Goal: Task Accomplishment & Management: Use online tool/utility

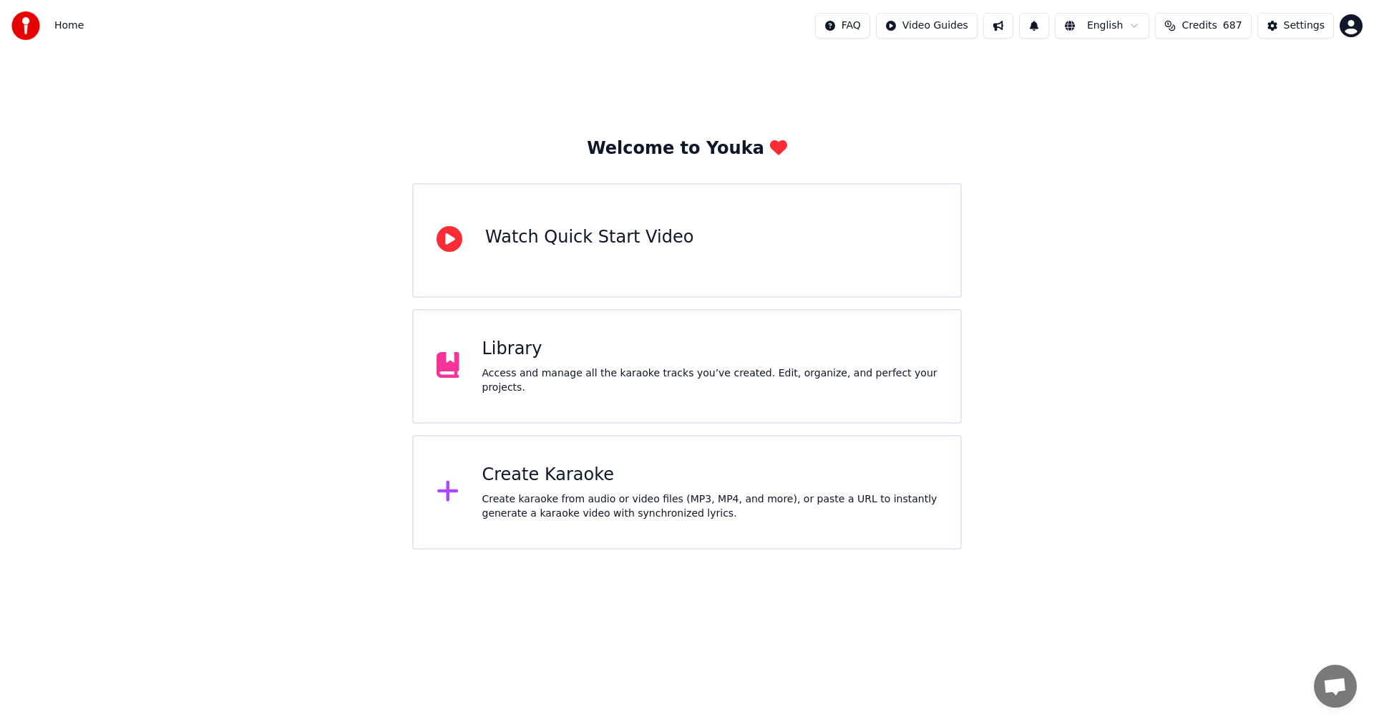
click at [558, 472] on div "Create Karaoke" at bounding box center [710, 475] width 456 height 23
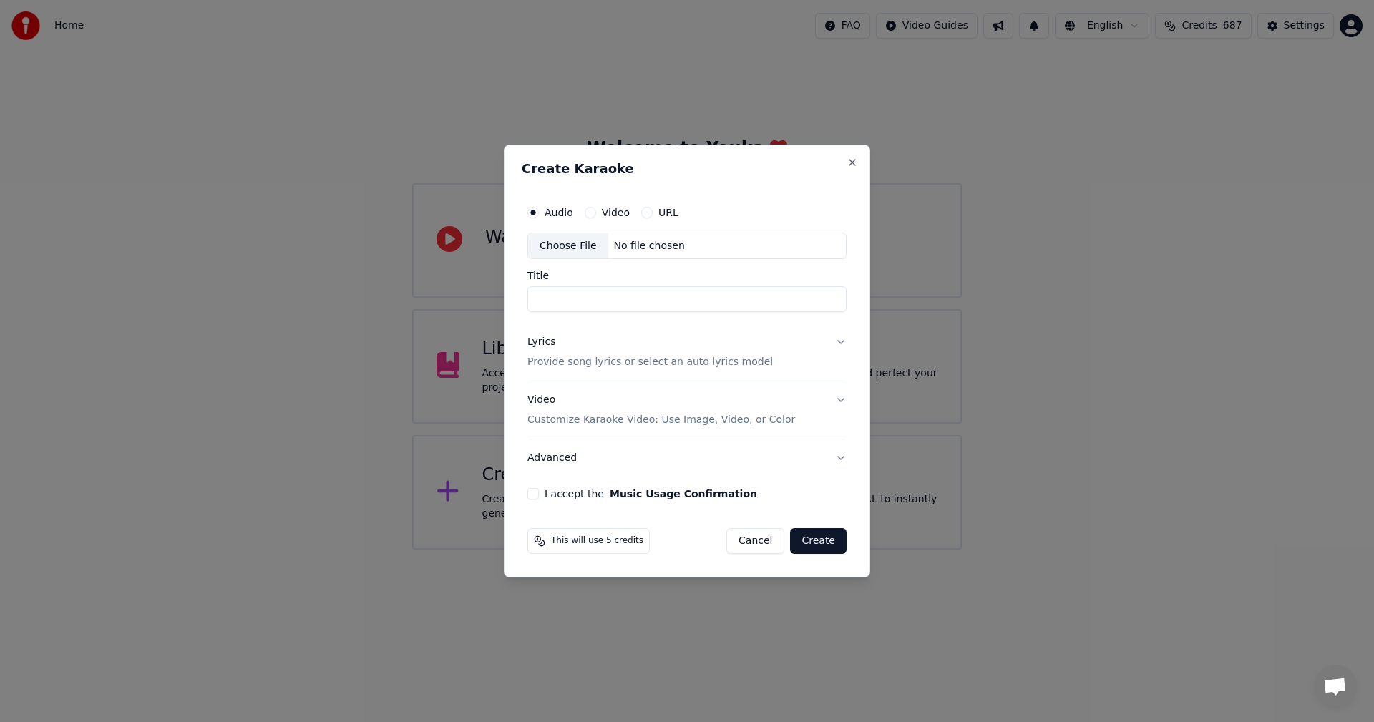
click at [570, 244] on div "Choose File" at bounding box center [568, 246] width 80 height 26
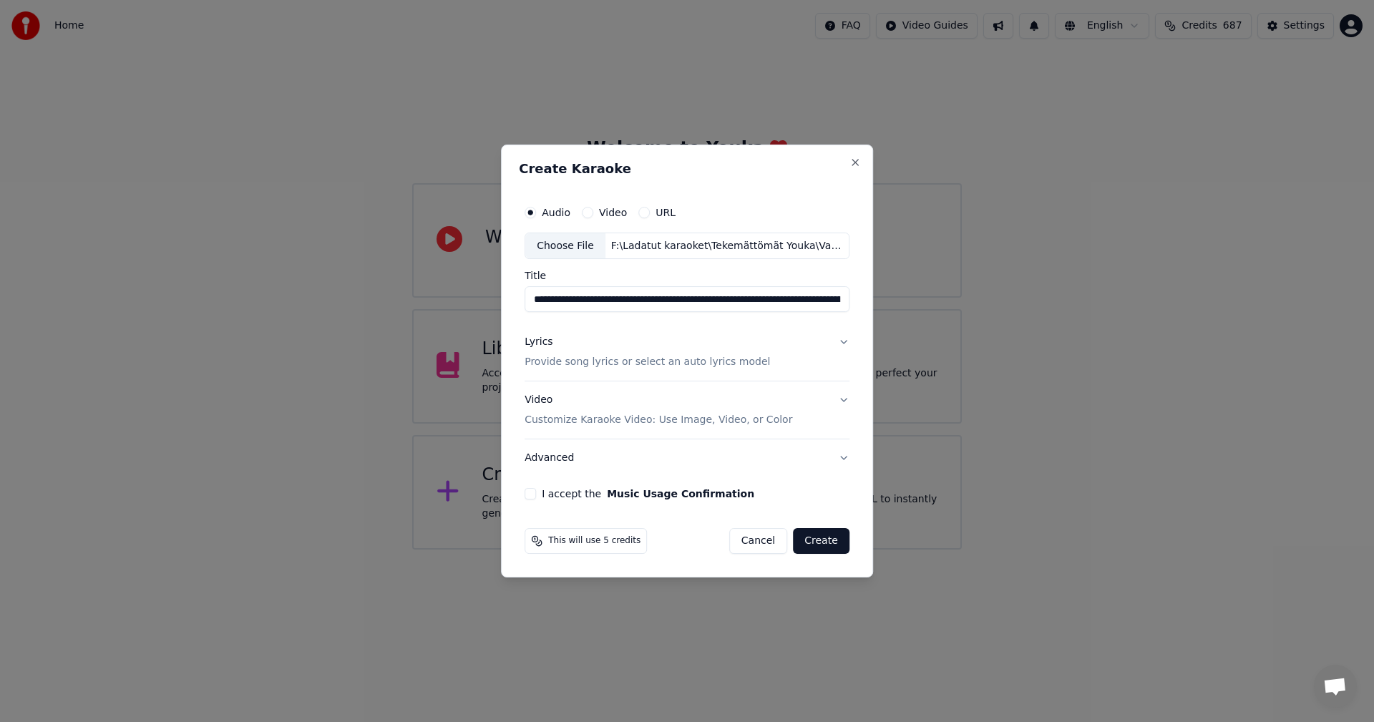
click at [727, 299] on input "**********" at bounding box center [687, 300] width 325 height 26
click at [739, 301] on input "**********" at bounding box center [687, 300] width 325 height 26
click at [780, 306] on input "**********" at bounding box center [684, 300] width 319 height 26
click at [790, 304] on input "**********" at bounding box center [684, 300] width 319 height 26
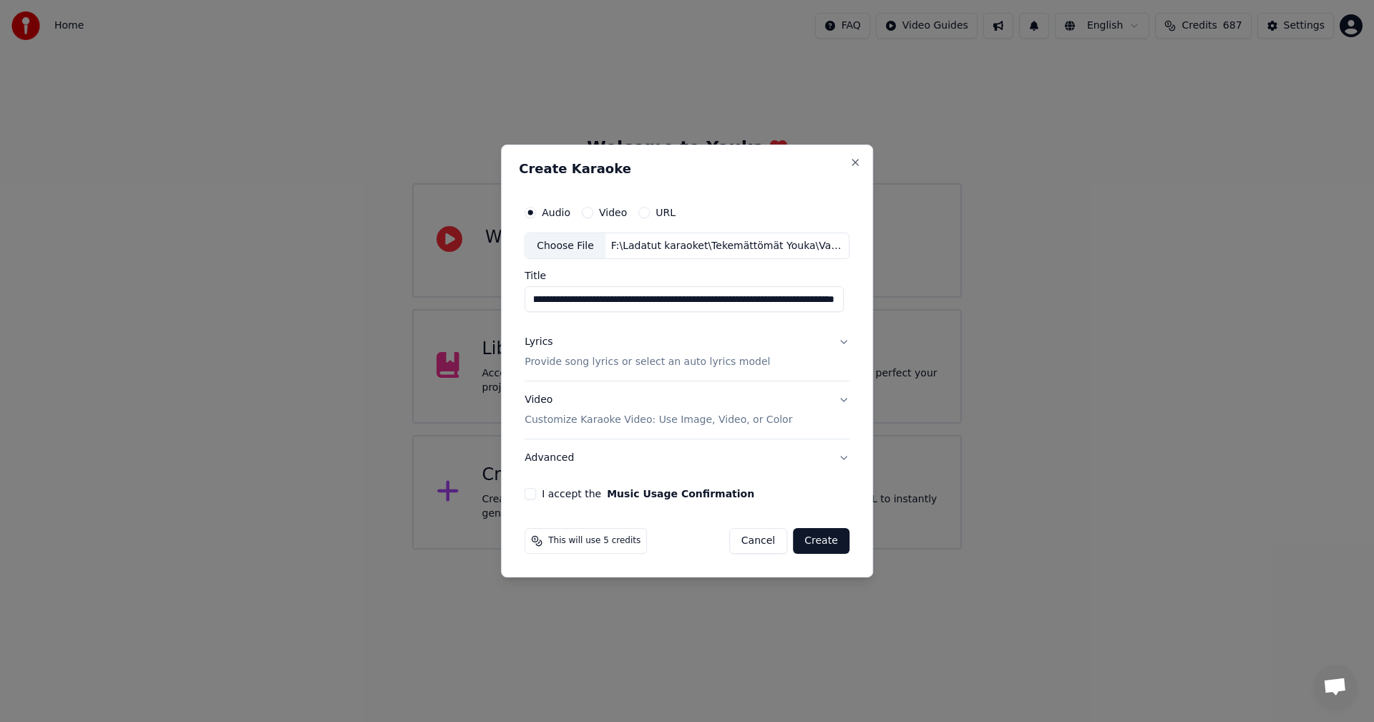
scroll to position [0, 103]
type input "**********"
click at [540, 342] on div "Lyrics" at bounding box center [539, 343] width 28 height 14
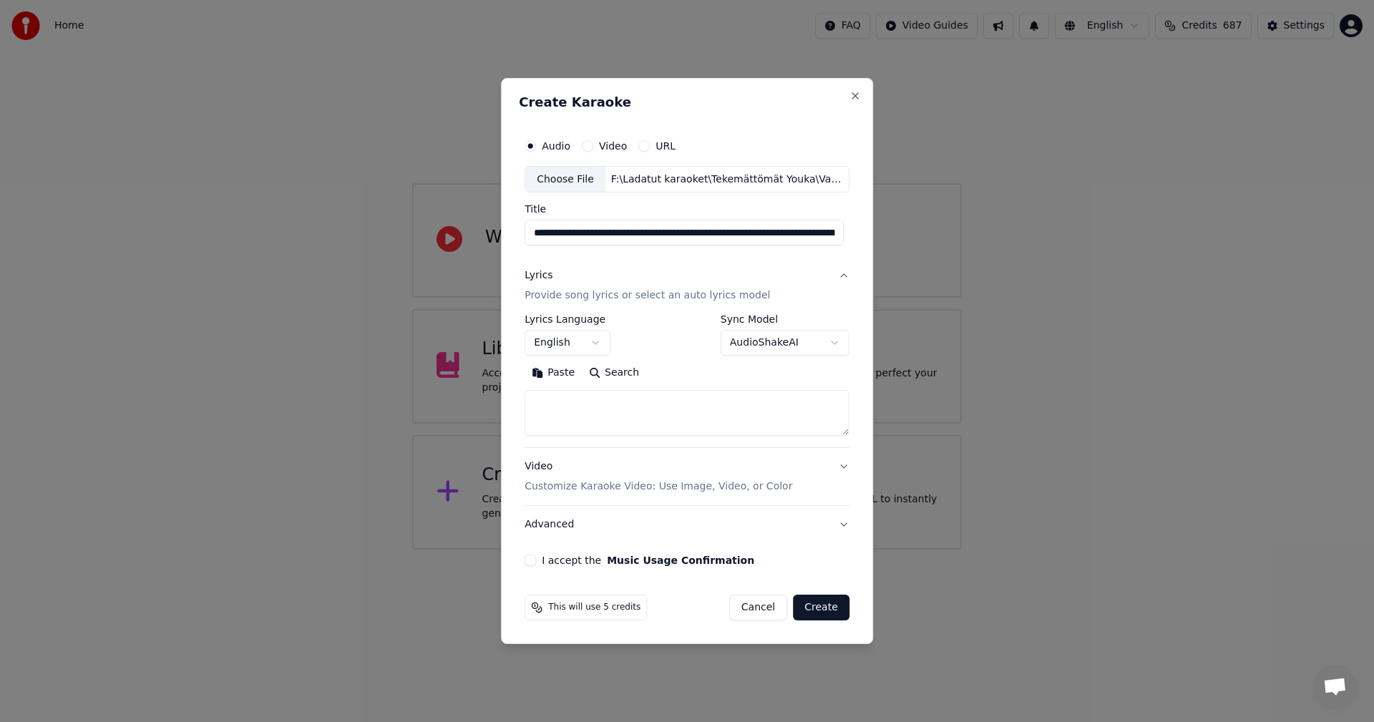
click at [553, 373] on button "Paste" at bounding box center [553, 373] width 57 height 23
click at [598, 344] on body "**********" at bounding box center [687, 275] width 1374 height 550
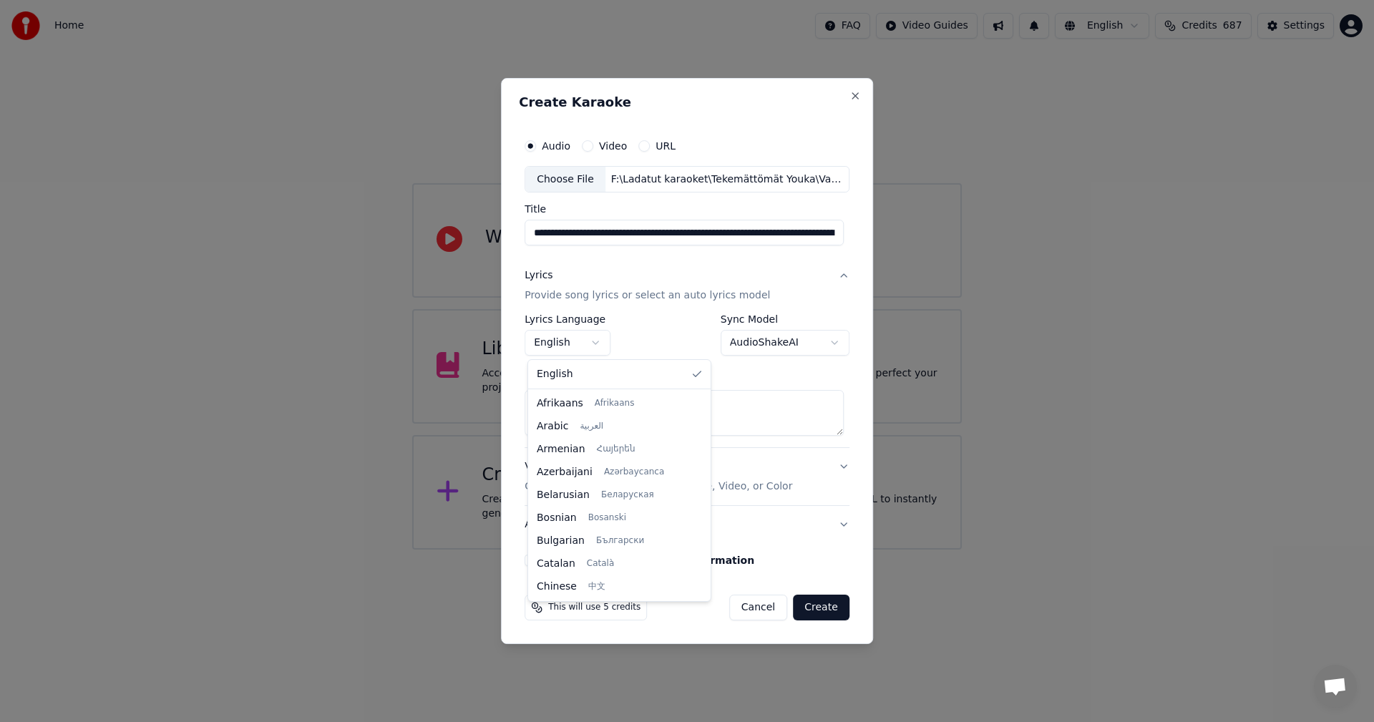
type textarea "**********"
select select "**"
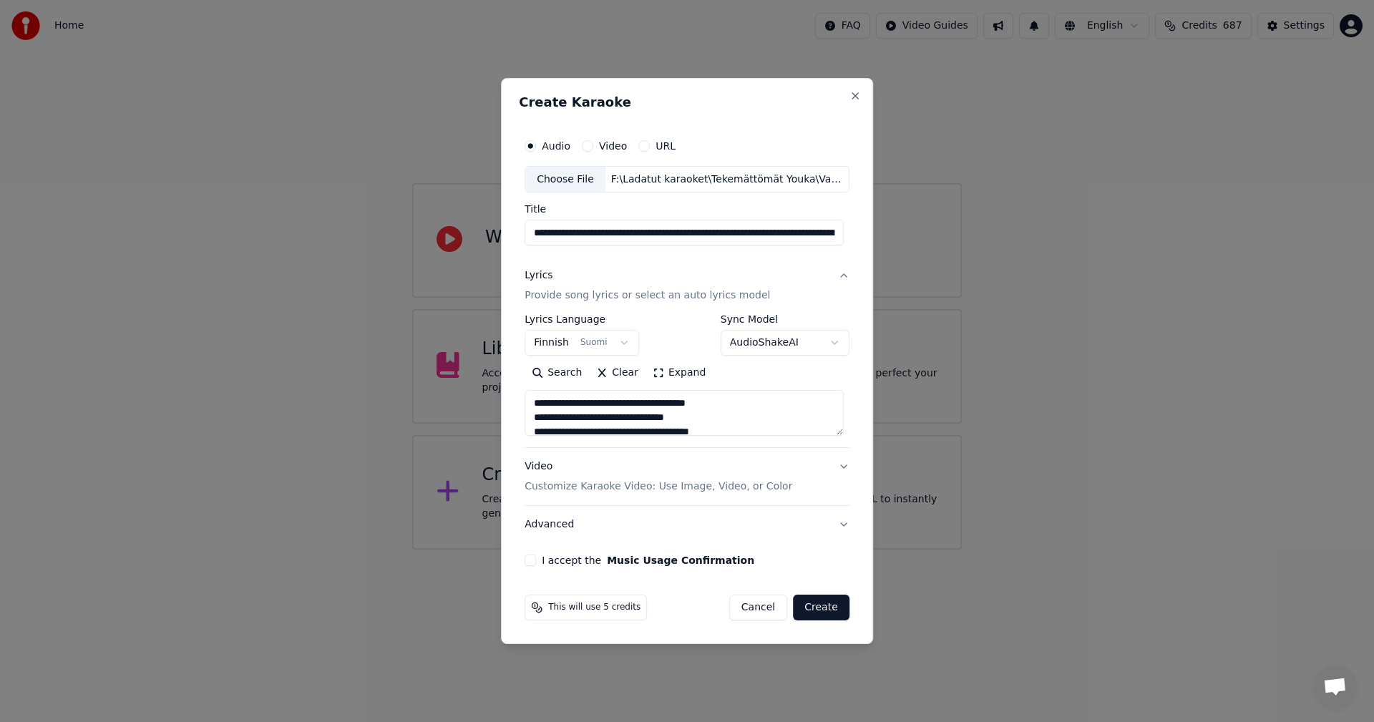
click at [533, 563] on button "I accept the Music Usage Confirmation" at bounding box center [530, 560] width 11 height 11
click at [815, 611] on button "Create" at bounding box center [821, 608] width 57 height 26
type textarea "**********"
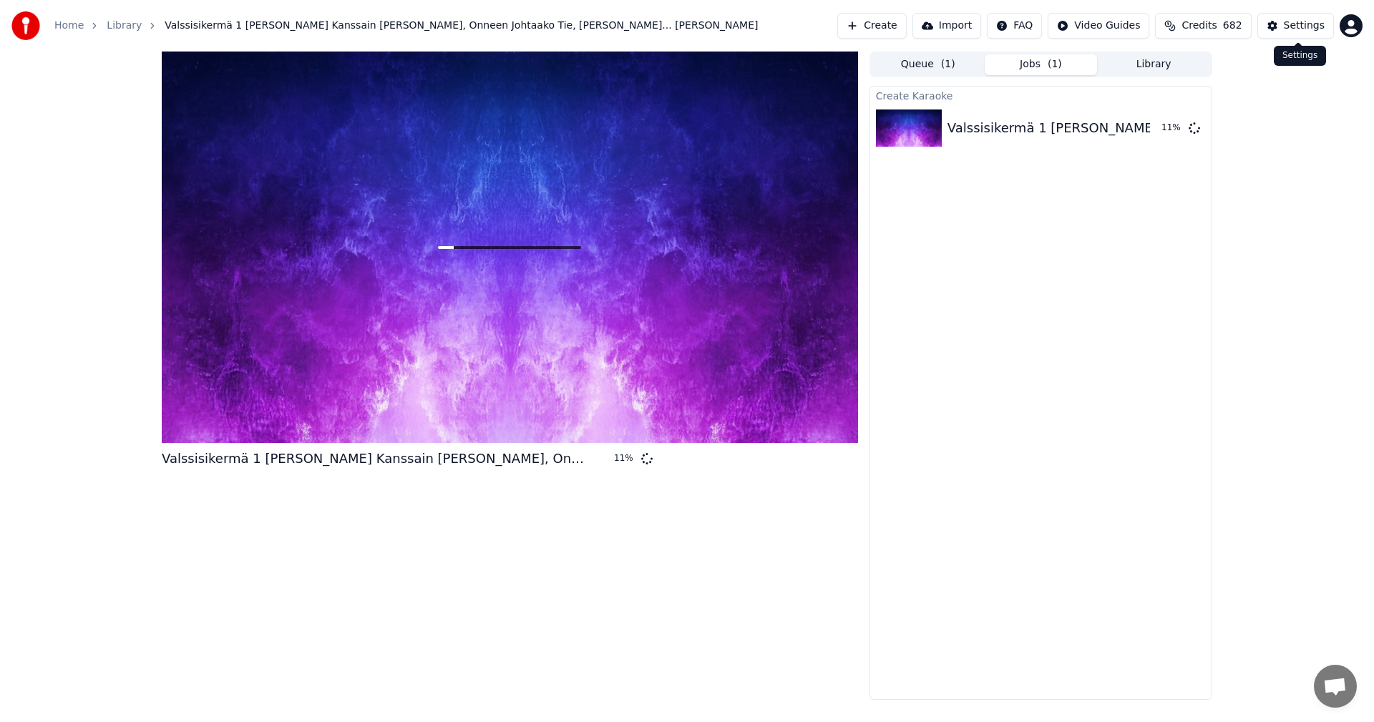
click at [1285, 19] on button "Settings" at bounding box center [1296, 26] width 77 height 26
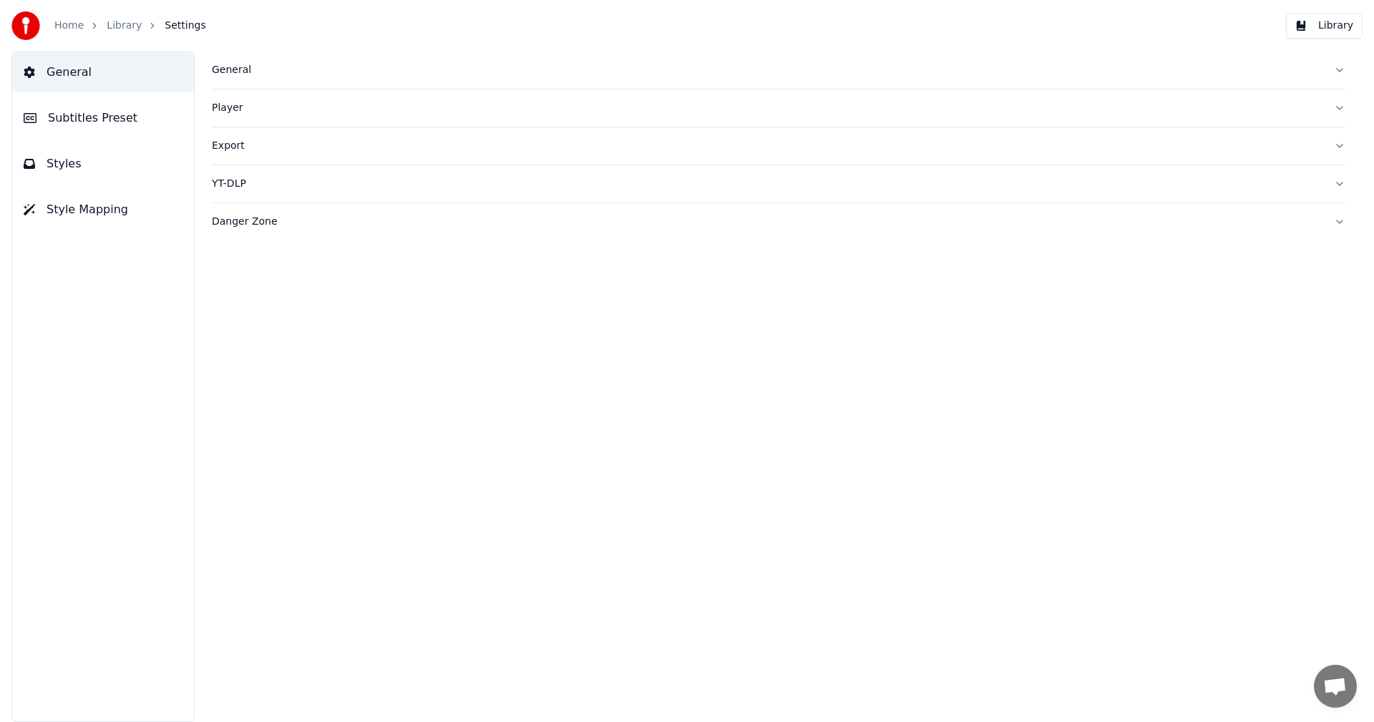
click at [100, 115] on span "Subtitles Preset" at bounding box center [92, 118] width 89 height 17
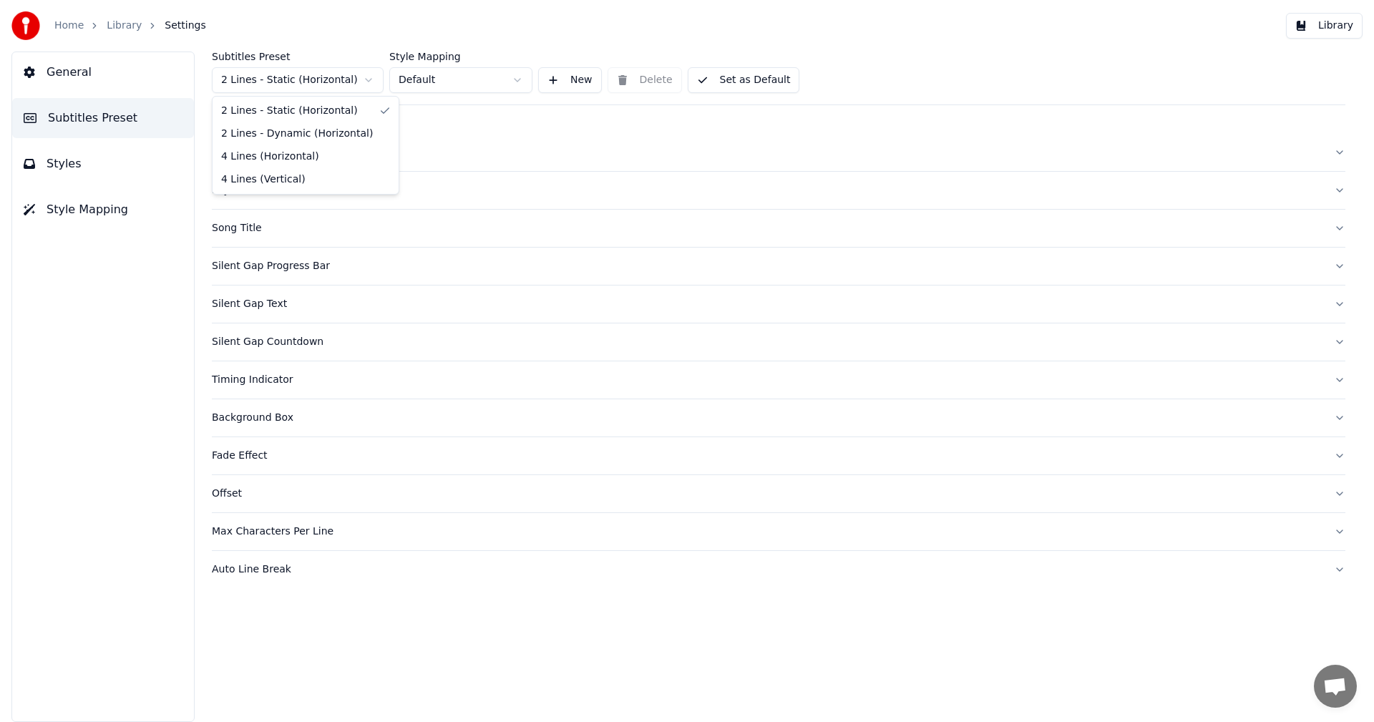
click at [319, 80] on html "Home Library Settings Library General Subtitles Preset Styles Style Mapping Sub…" at bounding box center [687, 361] width 1374 height 722
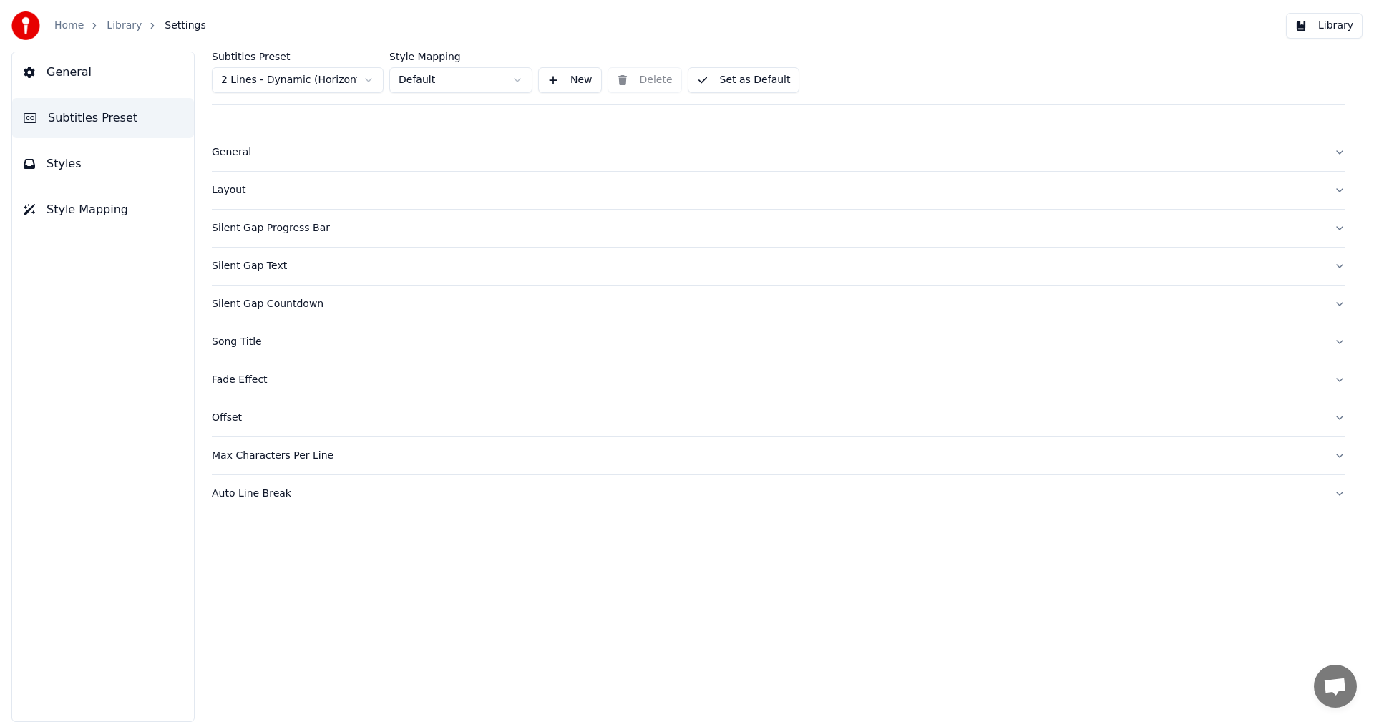
click at [67, 170] on span "Styles" at bounding box center [64, 163] width 35 height 17
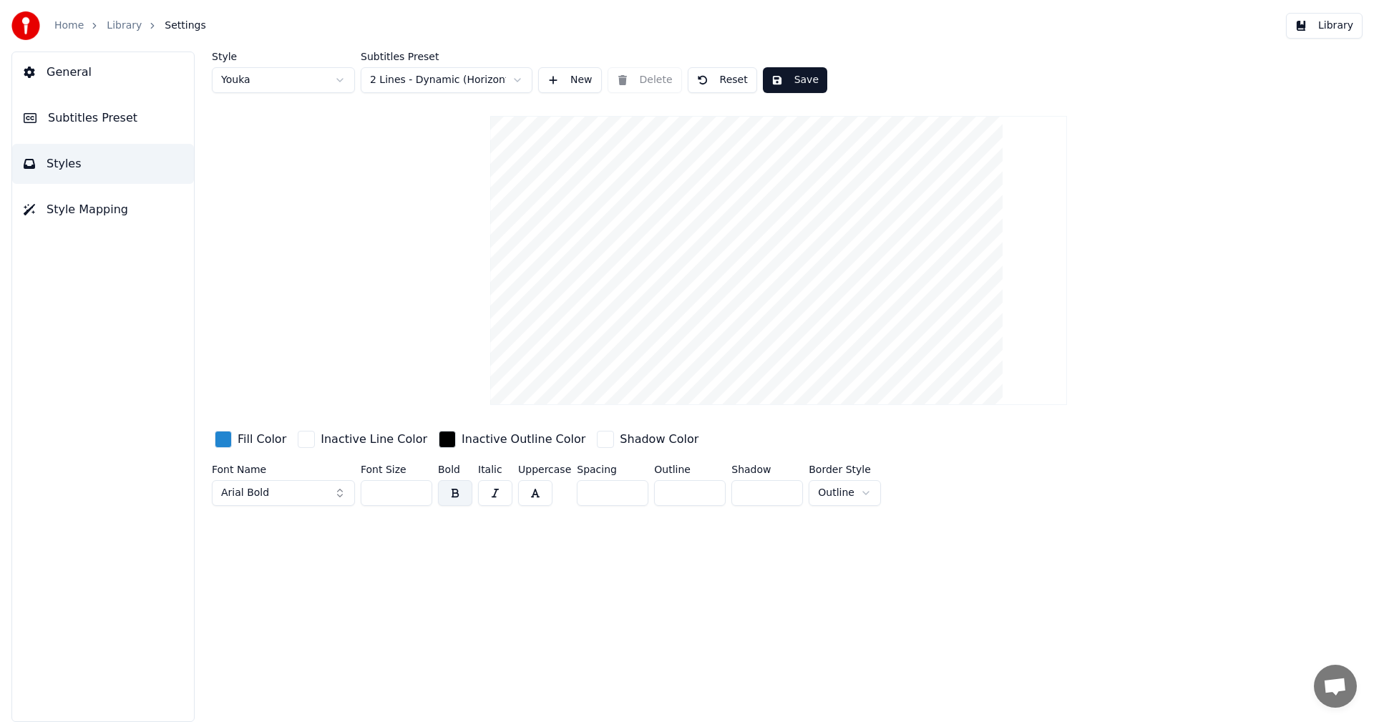
click at [447, 664] on div "Style Youka Subtitles Preset 2 Lines - Dynamic (Horizontal) New Delete Reset Sa…" at bounding box center [778, 387] width 1191 height 671
click at [102, 120] on span "Subtitles Preset" at bounding box center [92, 118] width 89 height 17
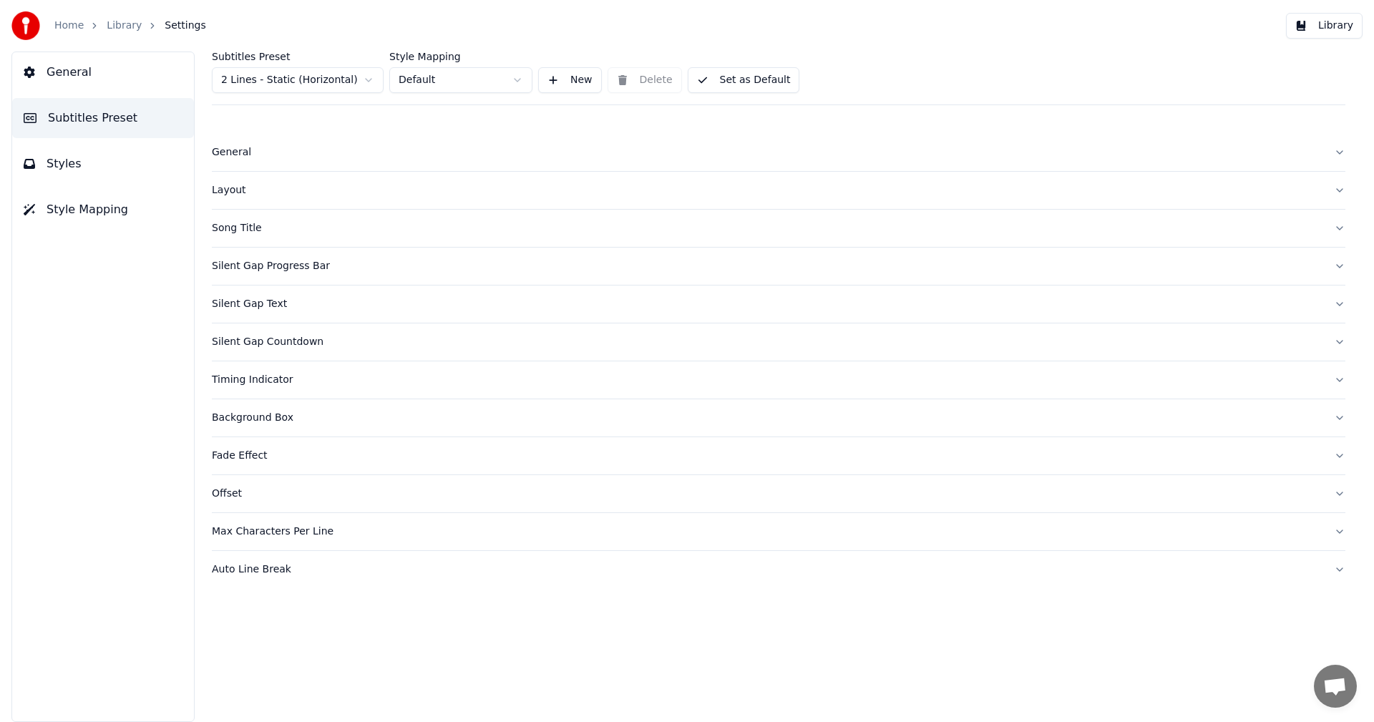
click at [244, 224] on div "Song Title" at bounding box center [767, 228] width 1111 height 14
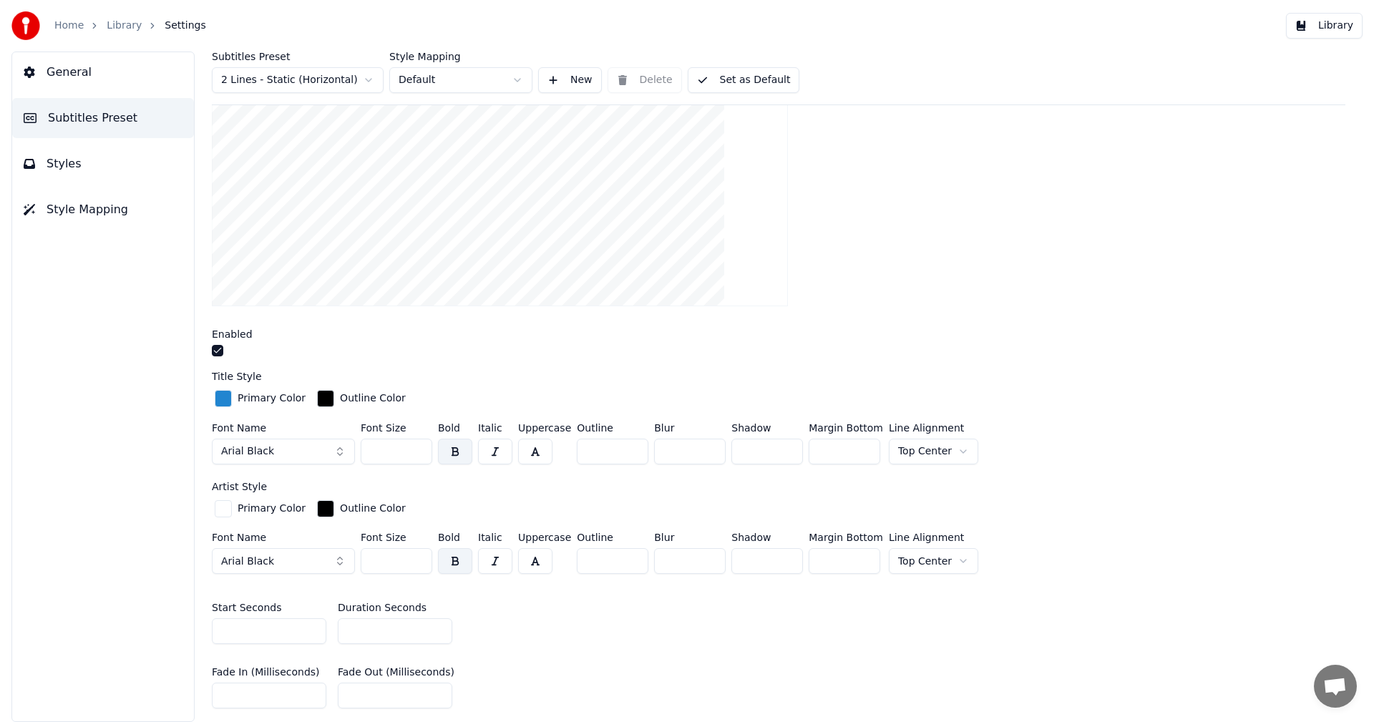
scroll to position [286, 0]
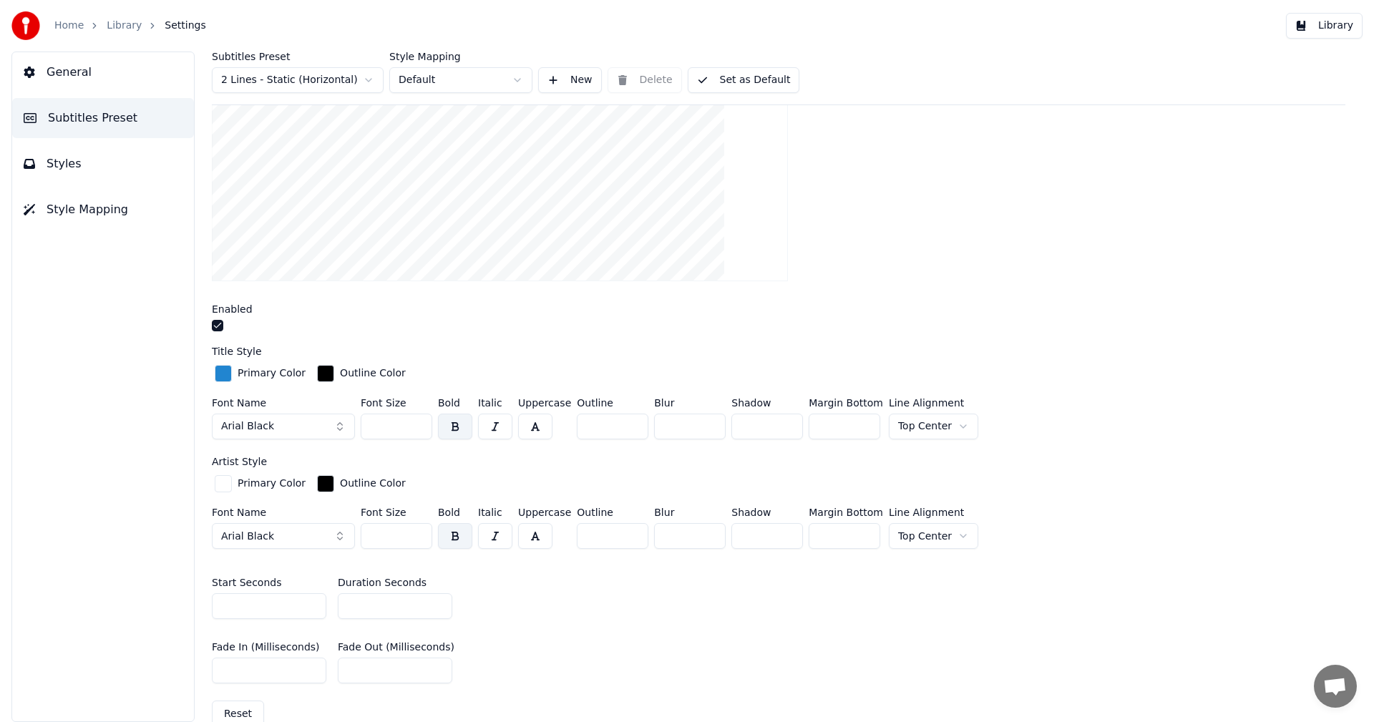
click at [349, 76] on html "Home Library Settings Library General Subtitles Preset Styles Style Mapping Sub…" at bounding box center [687, 361] width 1374 height 722
type input "***"
type input "*"
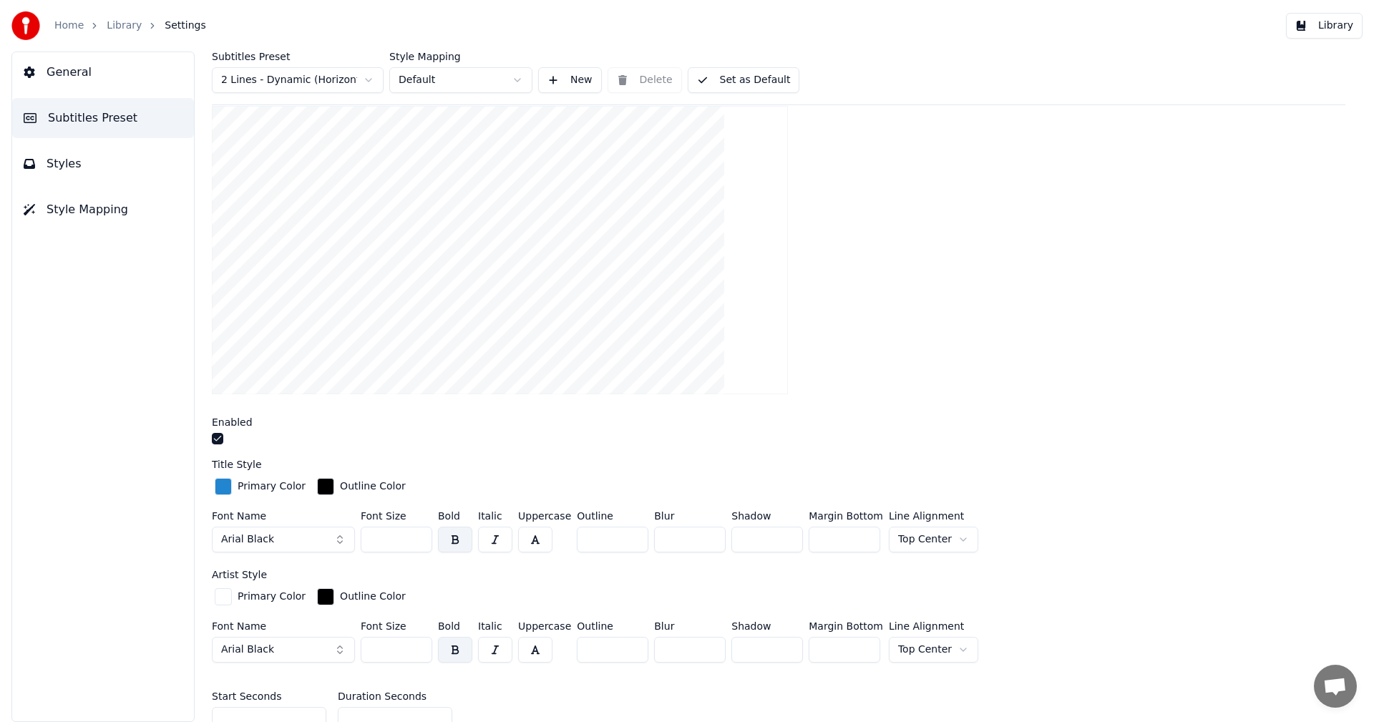
click at [124, 31] on link "Library" at bounding box center [124, 26] width 35 height 14
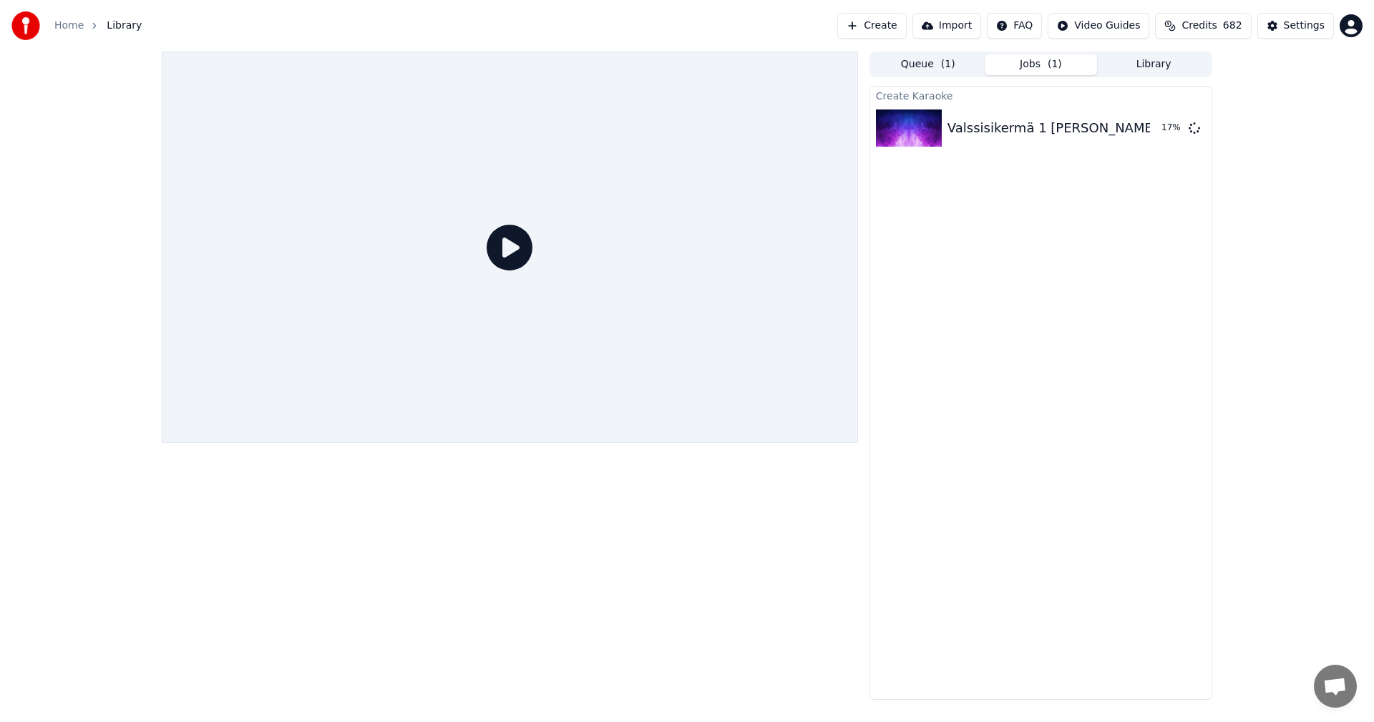
click at [73, 24] on link "Home" at bounding box center [68, 26] width 29 height 14
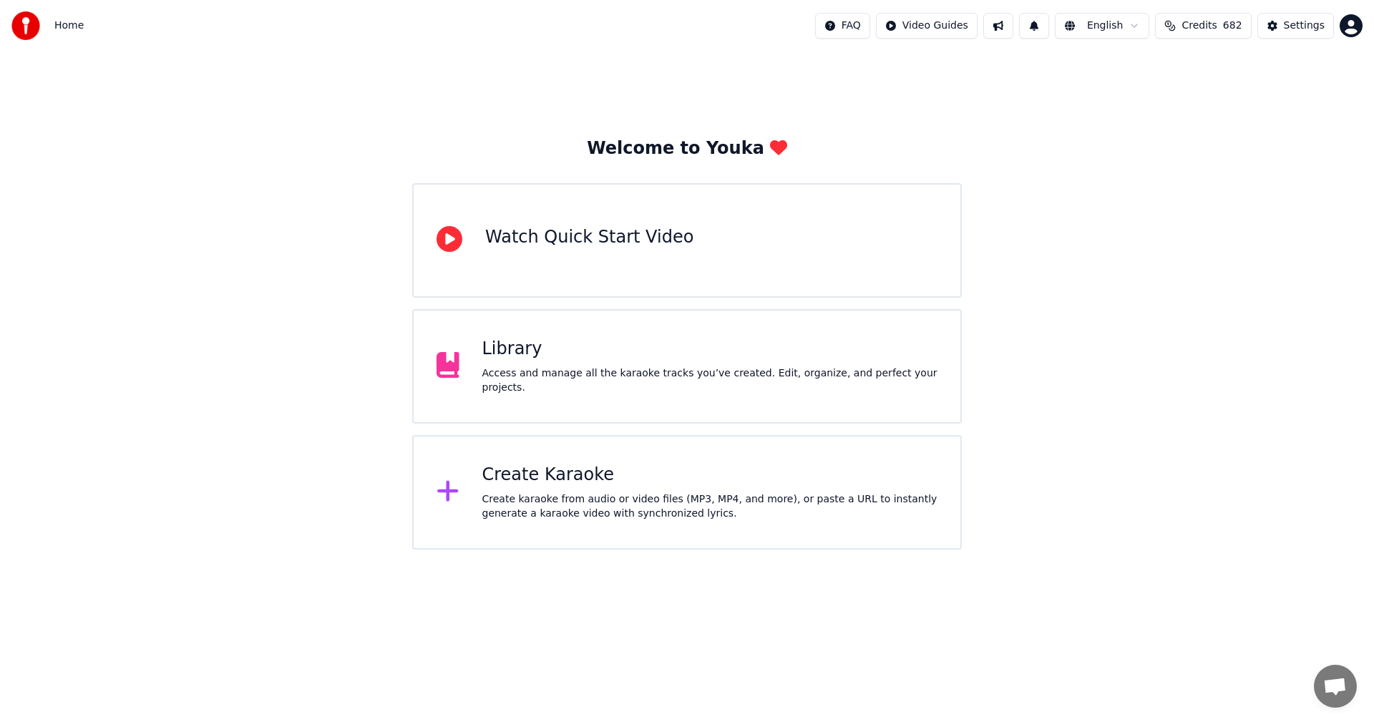
click at [519, 358] on div "Library" at bounding box center [710, 349] width 456 height 23
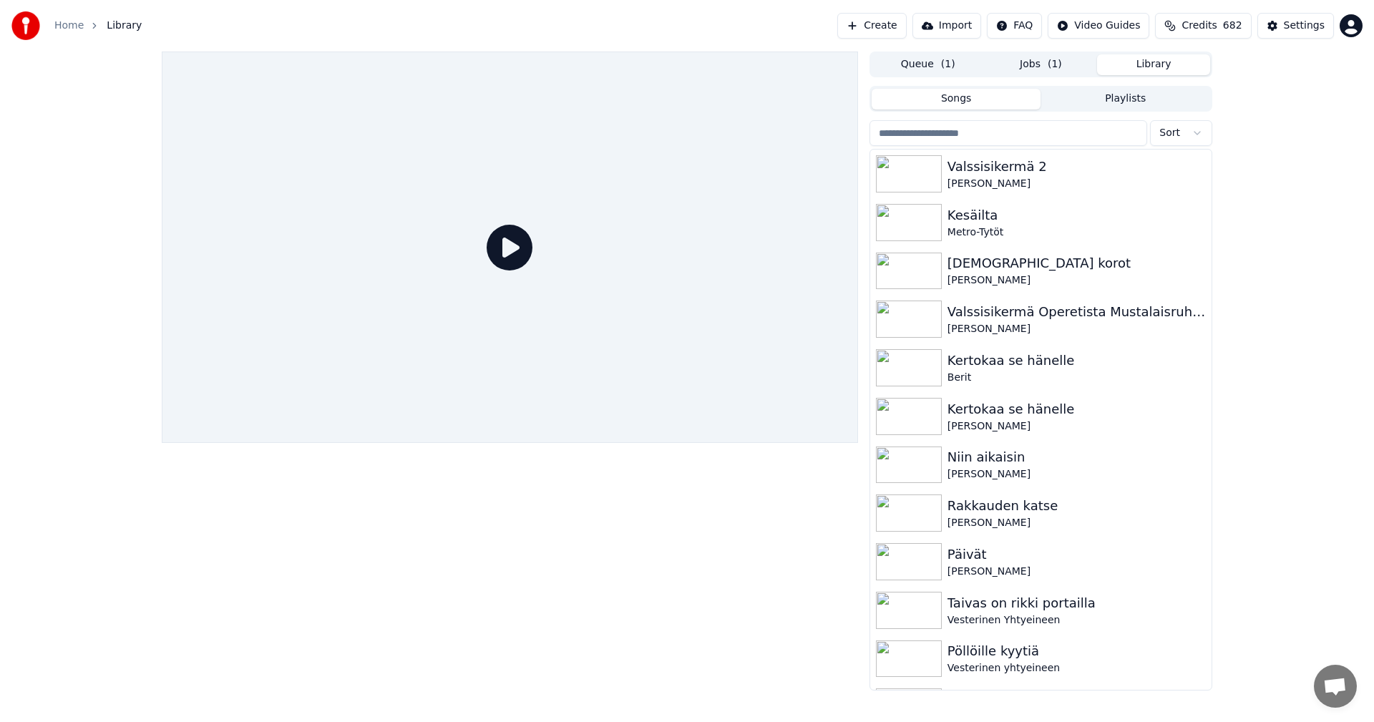
click at [1147, 66] on button "Library" at bounding box center [1153, 64] width 113 height 21
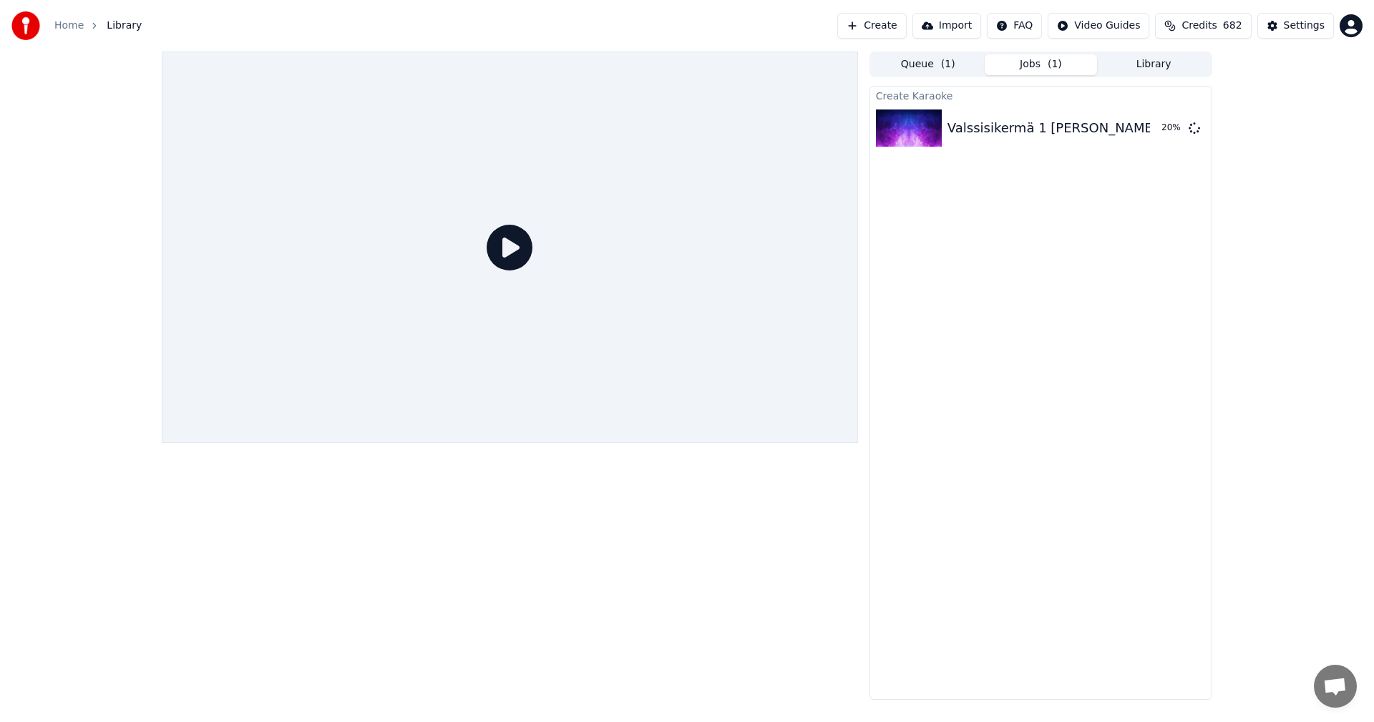
click at [1032, 65] on button "Jobs ( 1 )" at bounding box center [1041, 64] width 113 height 21
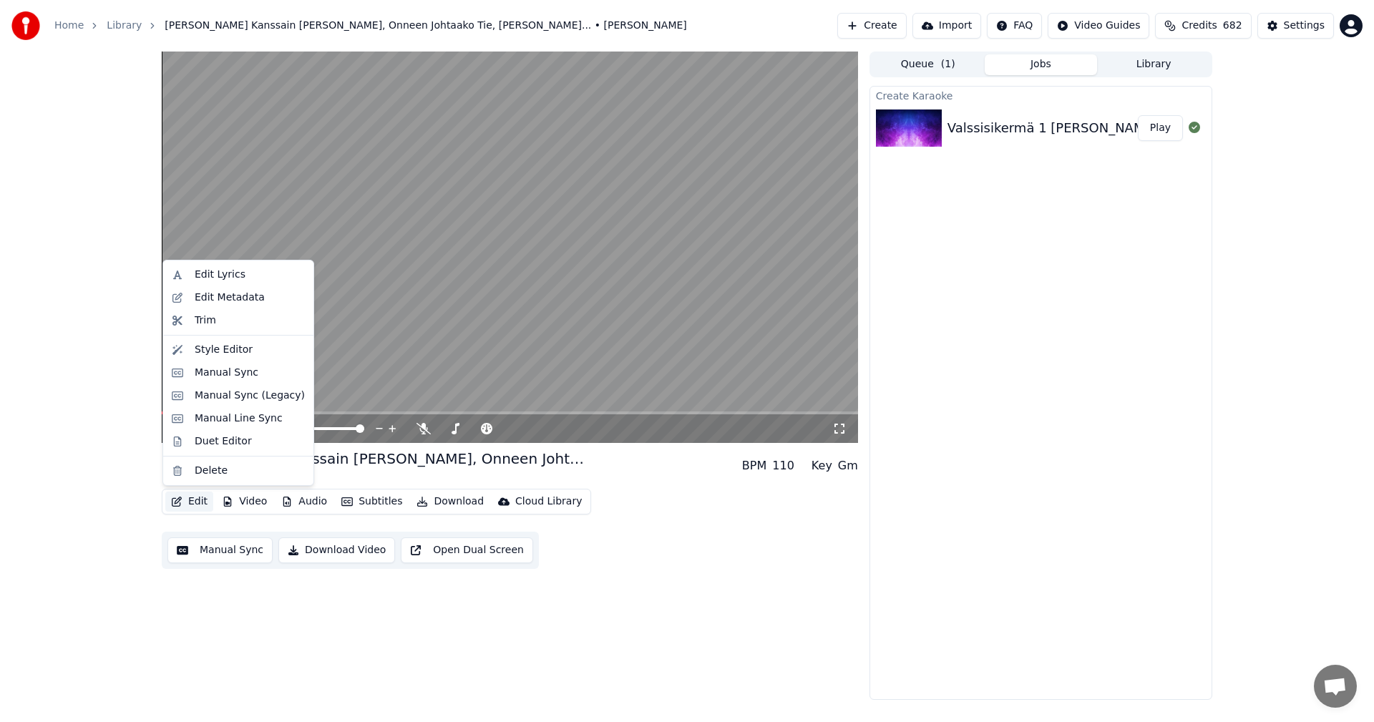
click at [205, 498] on button "Edit" at bounding box center [189, 502] width 48 height 20
click at [235, 397] on div "Manual Sync (Legacy)" at bounding box center [250, 396] width 110 height 14
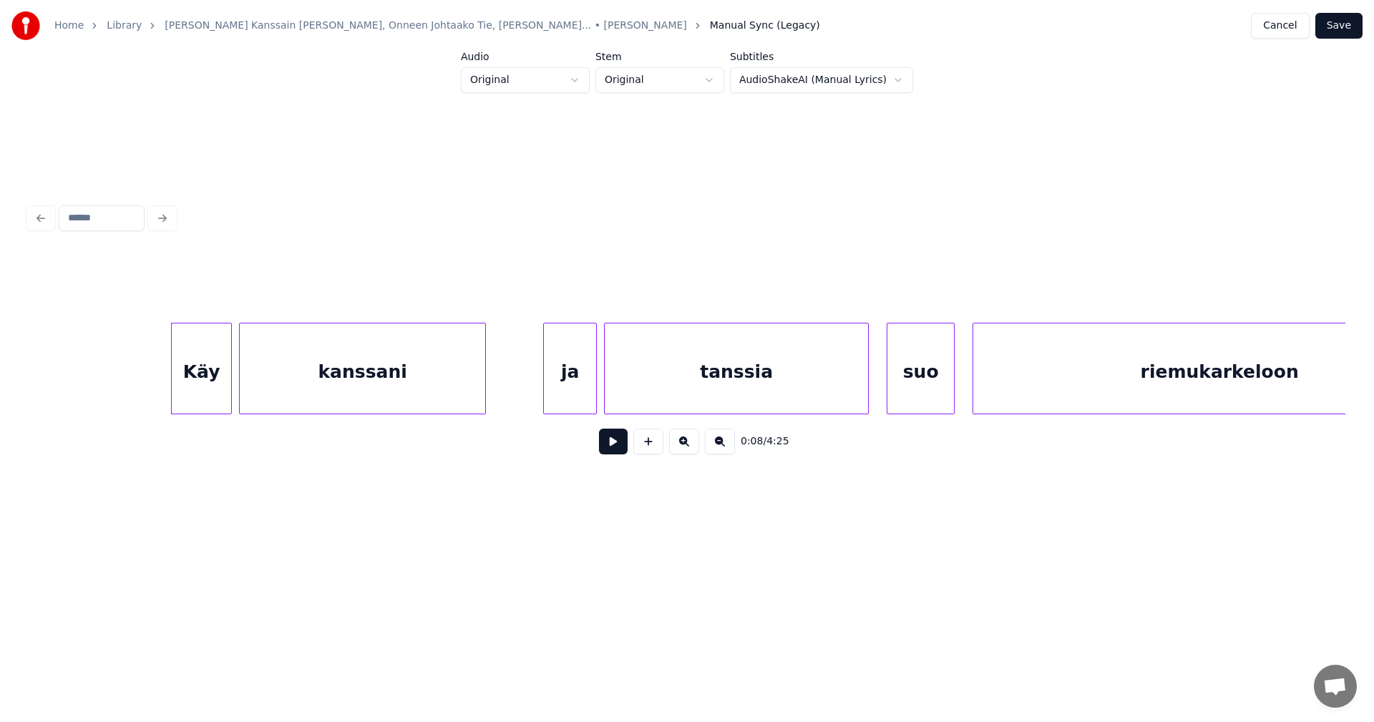
scroll to position [0, 1342]
click at [212, 392] on div "Käy" at bounding box center [198, 372] width 59 height 97
click at [614, 448] on button at bounding box center [613, 442] width 29 height 26
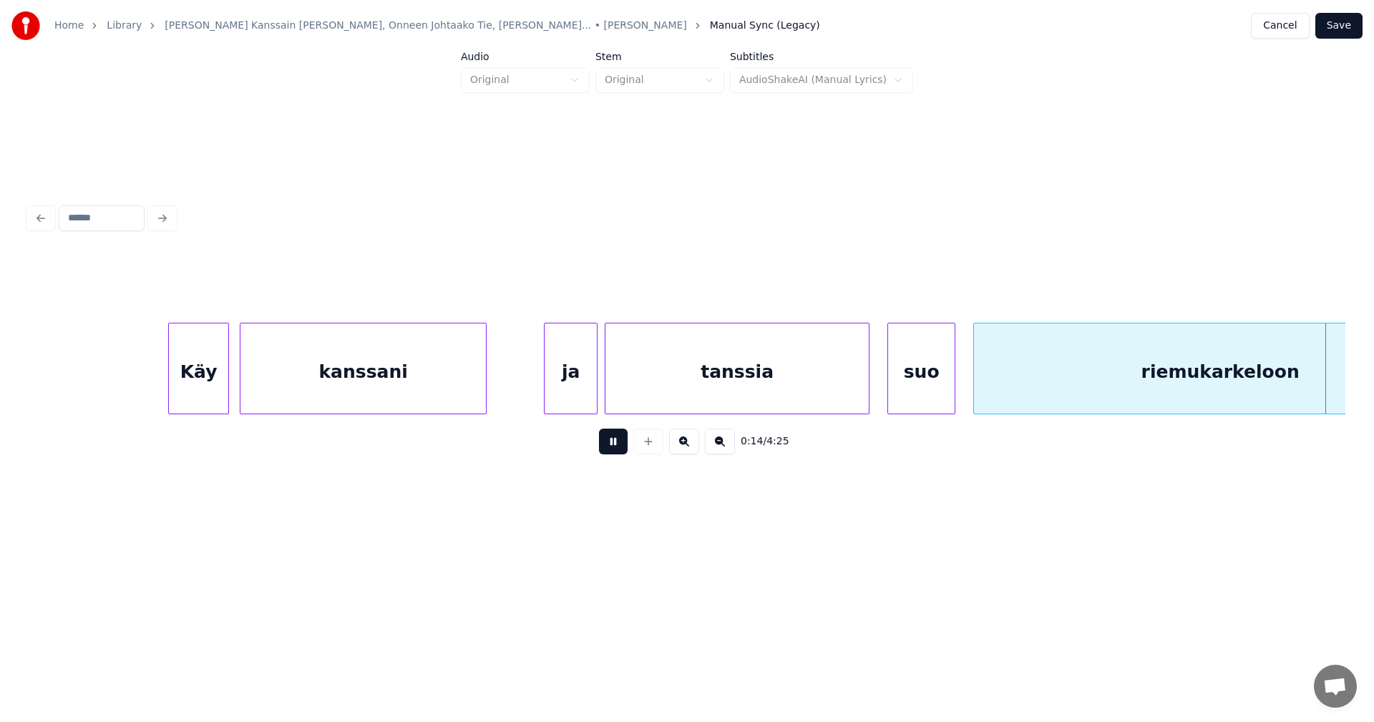
scroll to position [0, 2661]
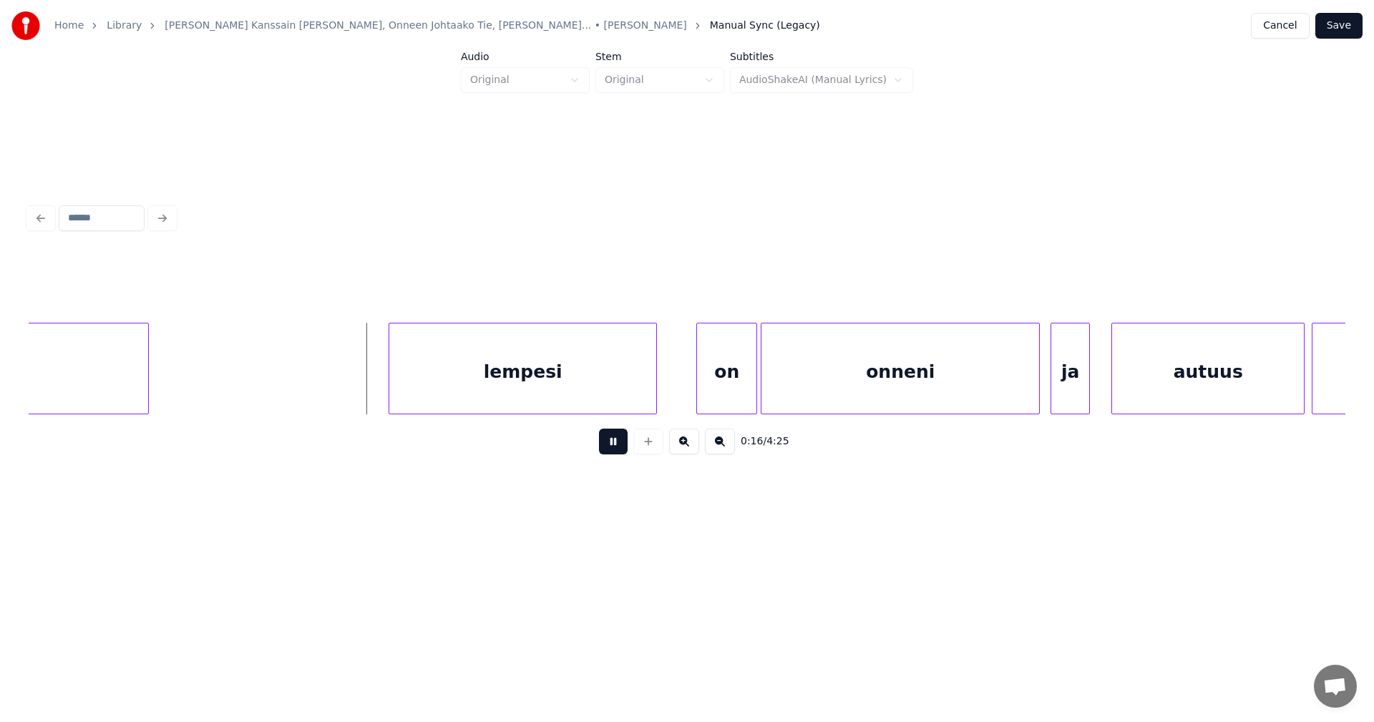
click at [614, 448] on button at bounding box center [613, 442] width 29 height 26
click at [583, 394] on div "lempesi" at bounding box center [517, 372] width 267 height 97
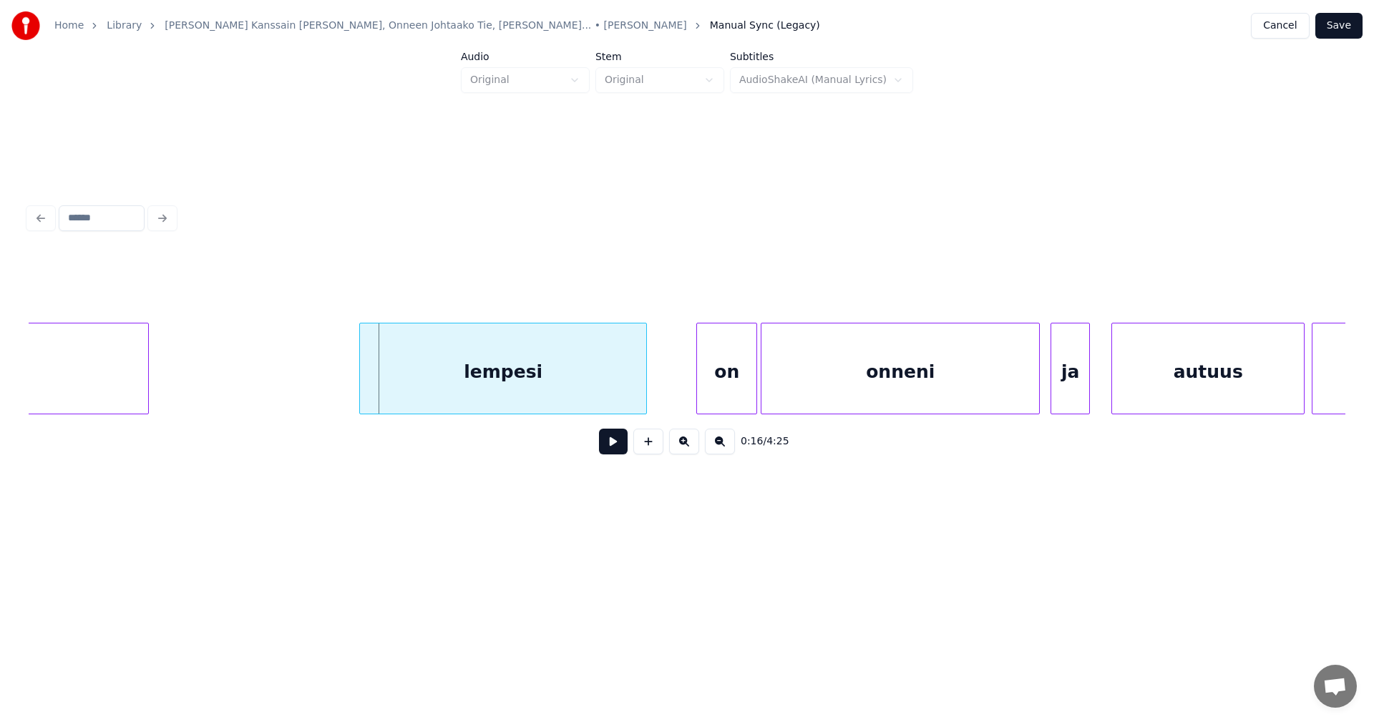
click at [361, 399] on div at bounding box center [362, 369] width 4 height 90
click at [737, 386] on div "on" at bounding box center [719, 372] width 59 height 97
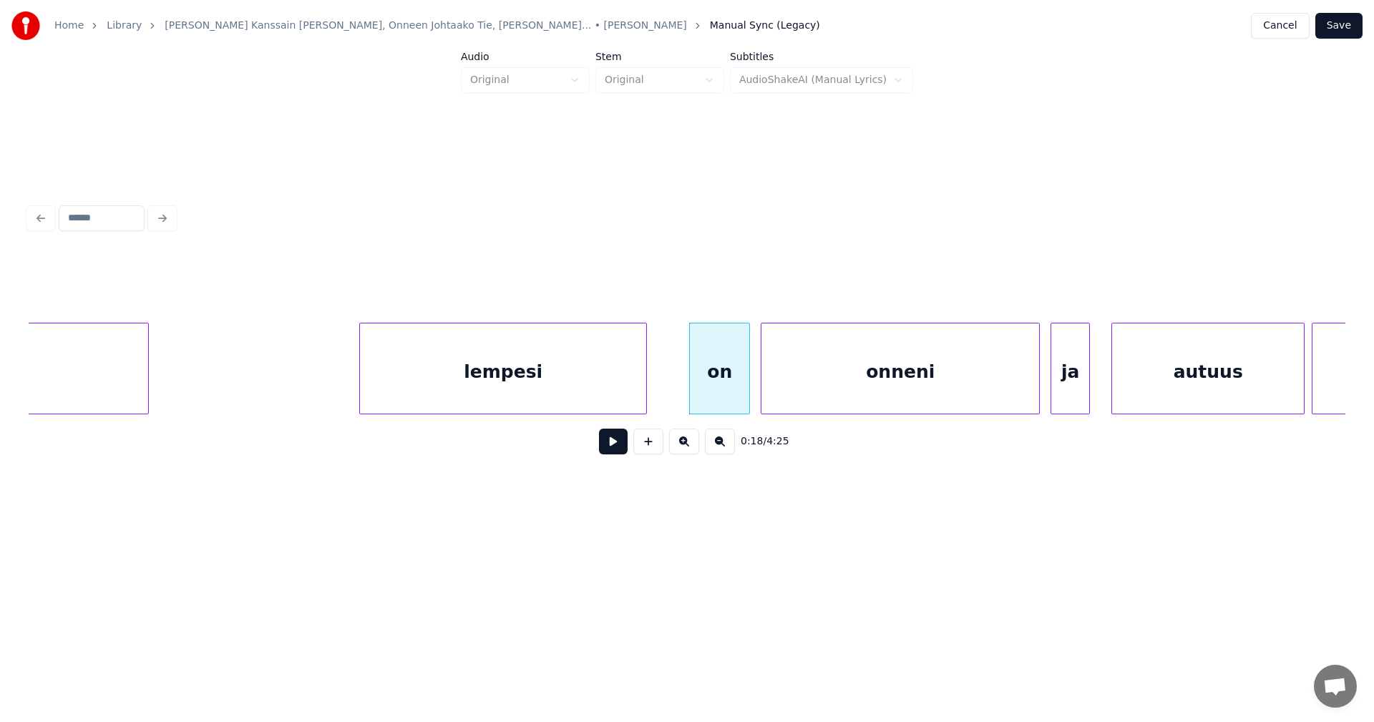
click at [626, 390] on div "lempesi" at bounding box center [503, 372] width 286 height 97
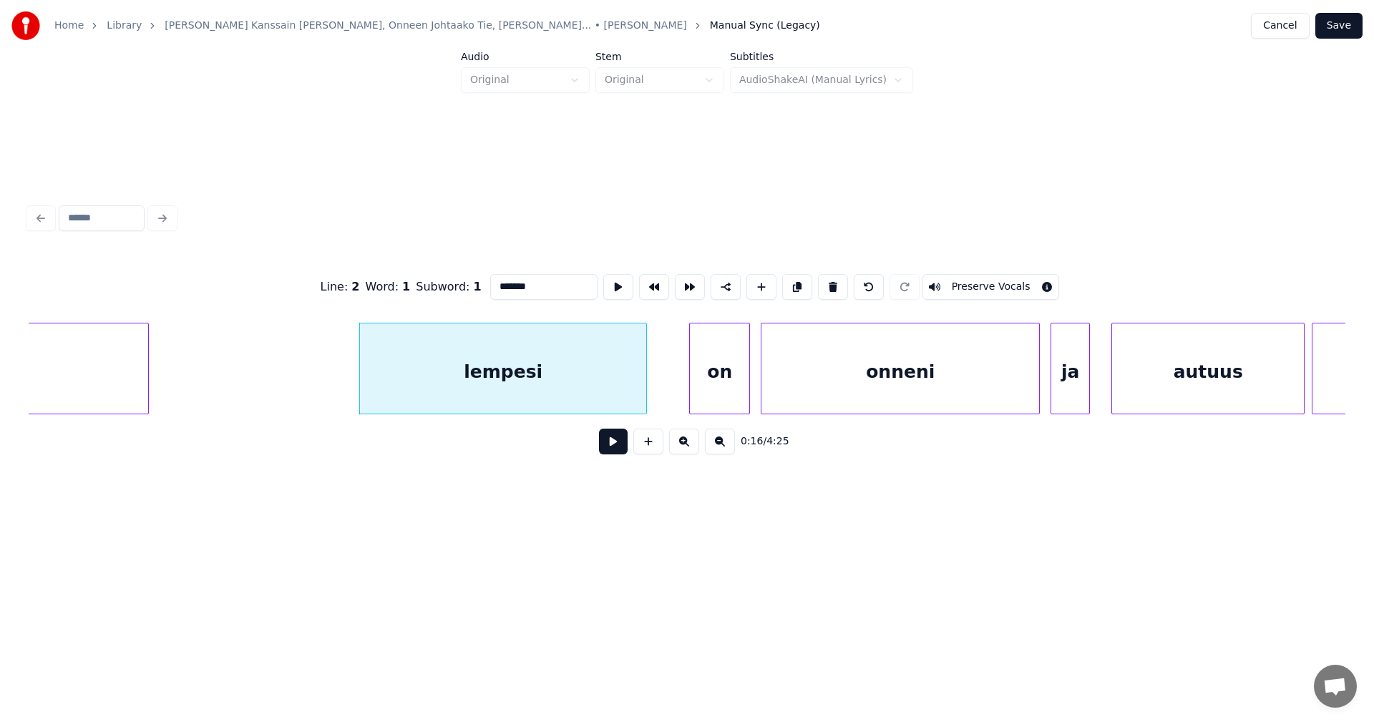
click at [610, 450] on button at bounding box center [613, 442] width 29 height 26
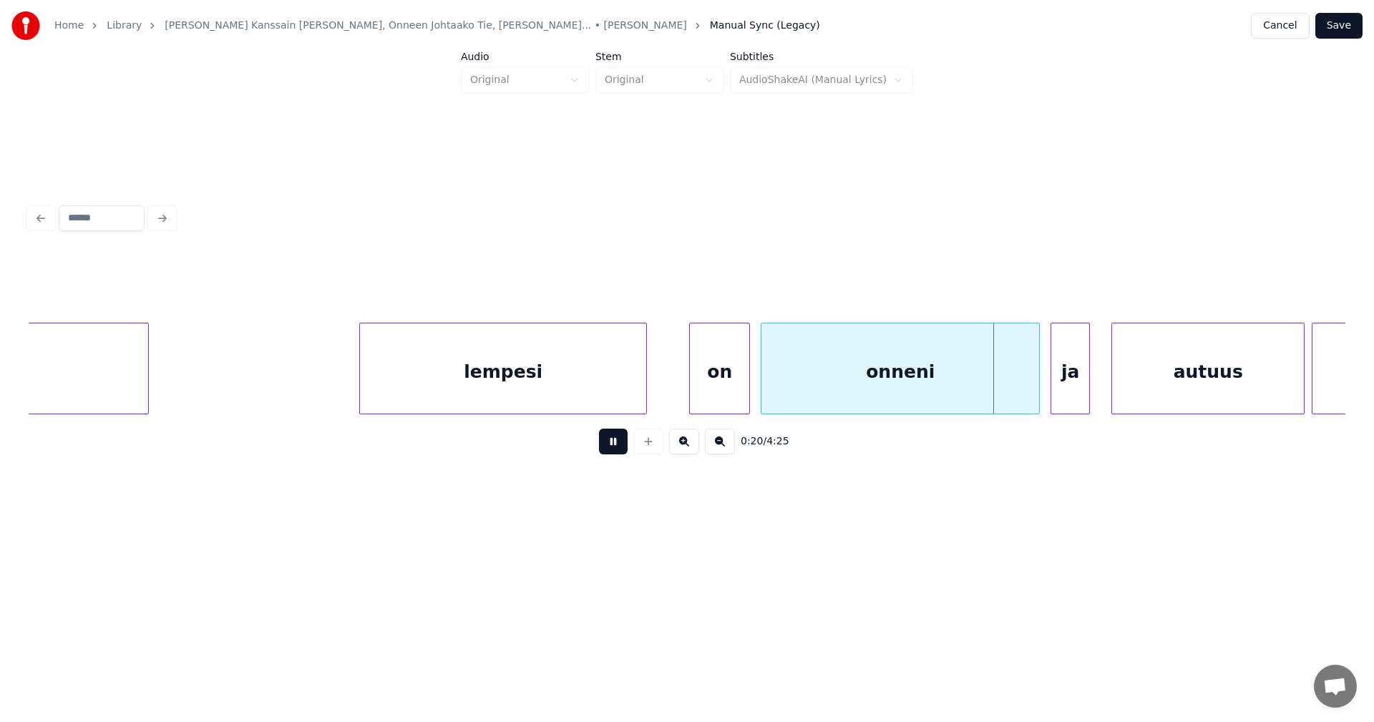
click at [611, 450] on button at bounding box center [613, 442] width 29 height 26
click at [1025, 385] on div at bounding box center [1024, 369] width 4 height 90
click at [1077, 387] on div "ja" at bounding box center [1071, 372] width 38 height 97
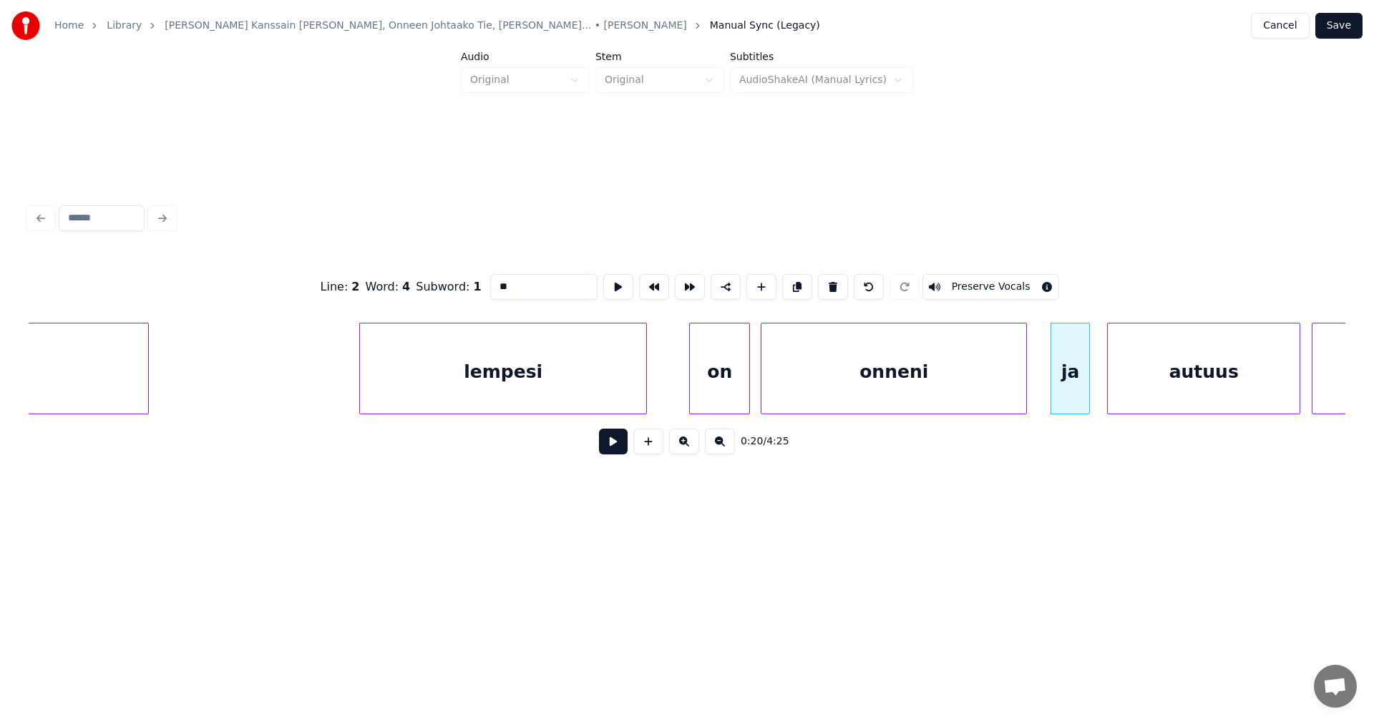
click at [1164, 388] on div "autuus" at bounding box center [1204, 372] width 192 height 97
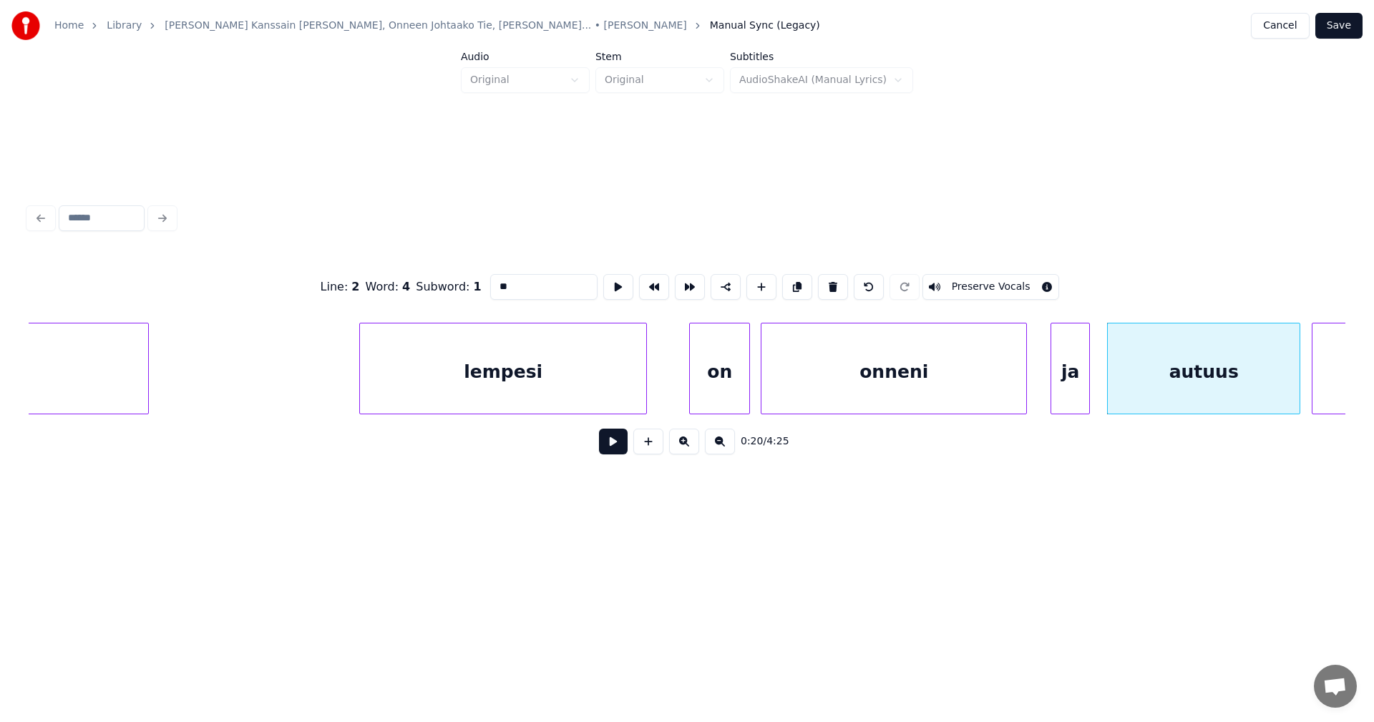
click at [1071, 388] on div "ja" at bounding box center [1071, 372] width 38 height 97
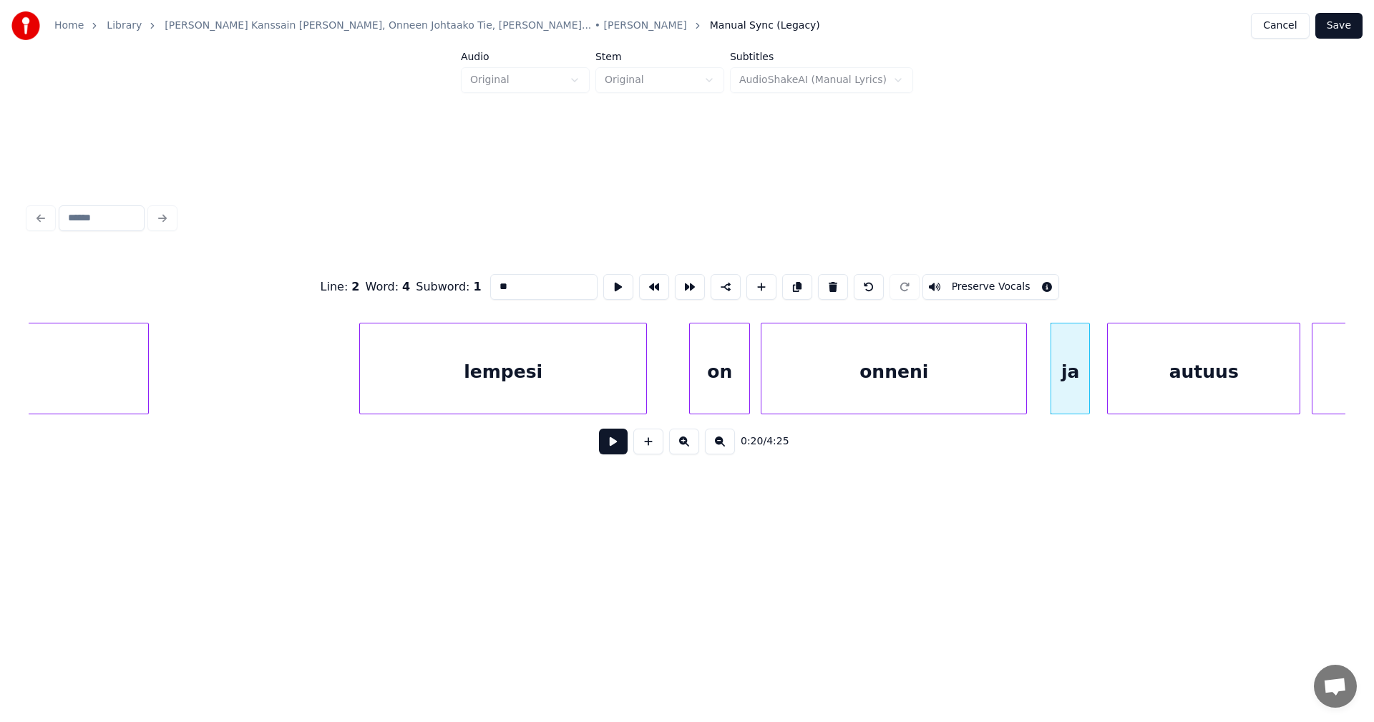
click at [617, 452] on button at bounding box center [613, 442] width 29 height 26
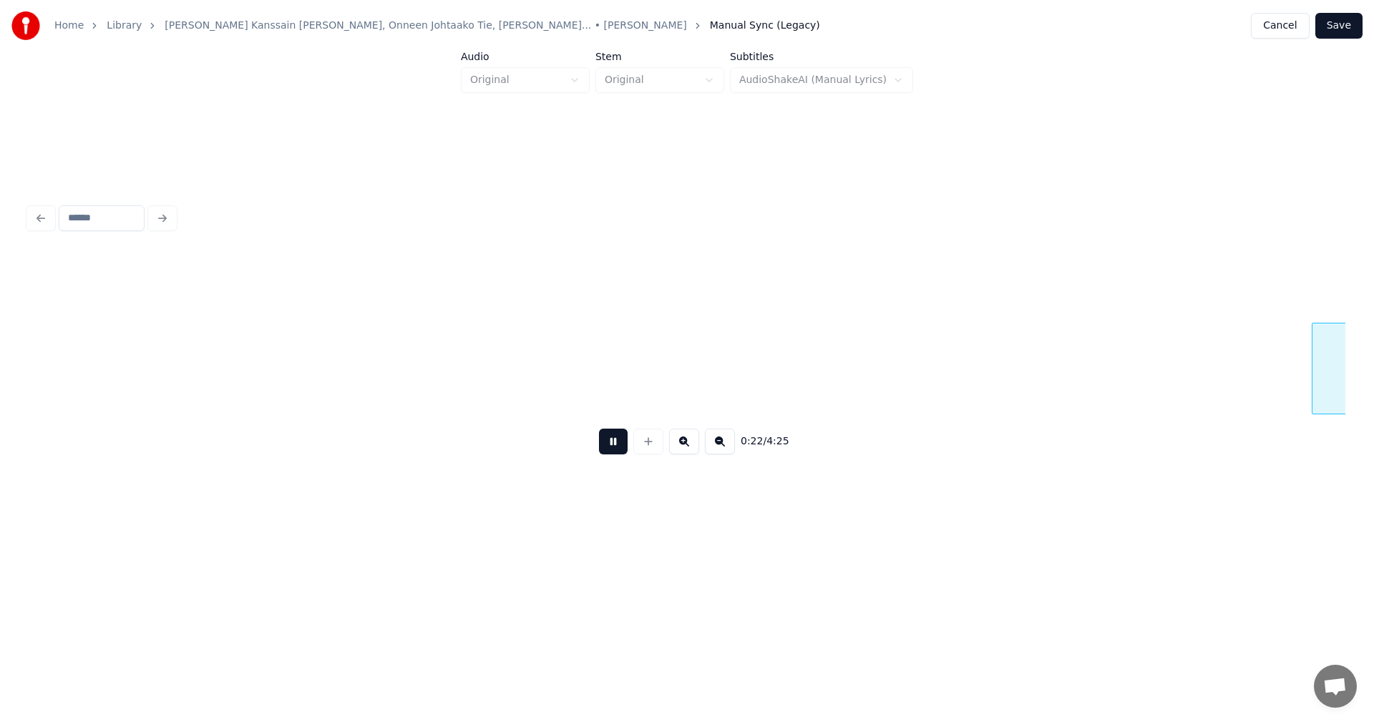
scroll to position [0, 3979]
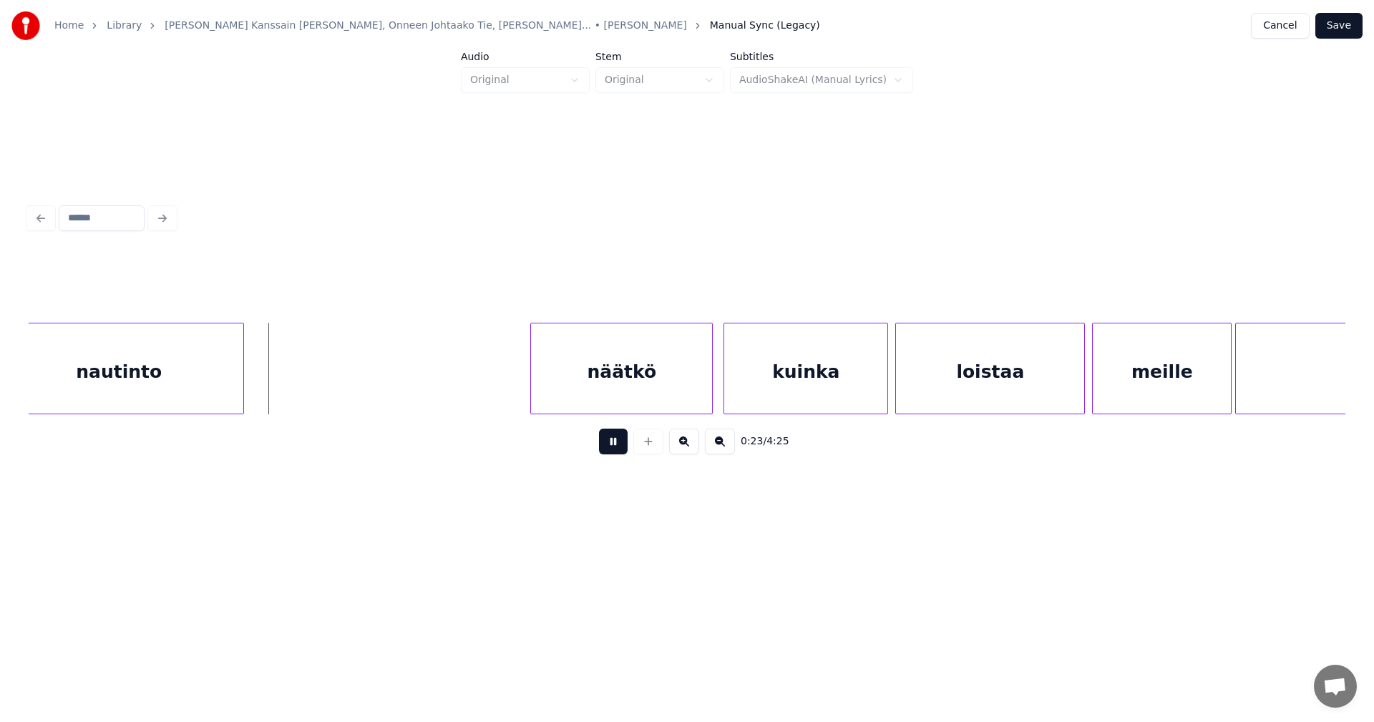
click at [617, 452] on button at bounding box center [613, 442] width 29 height 26
click at [253, 389] on div at bounding box center [254, 369] width 4 height 90
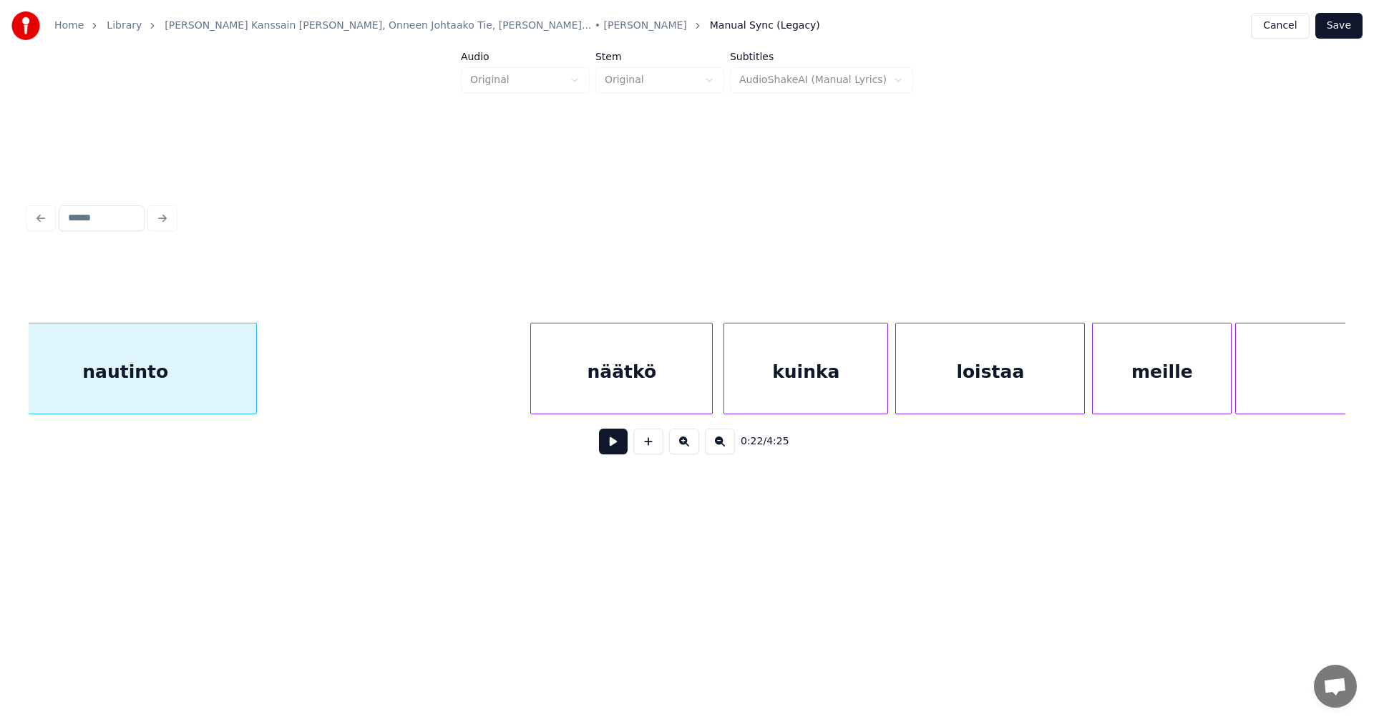
scroll to position [0, 3944]
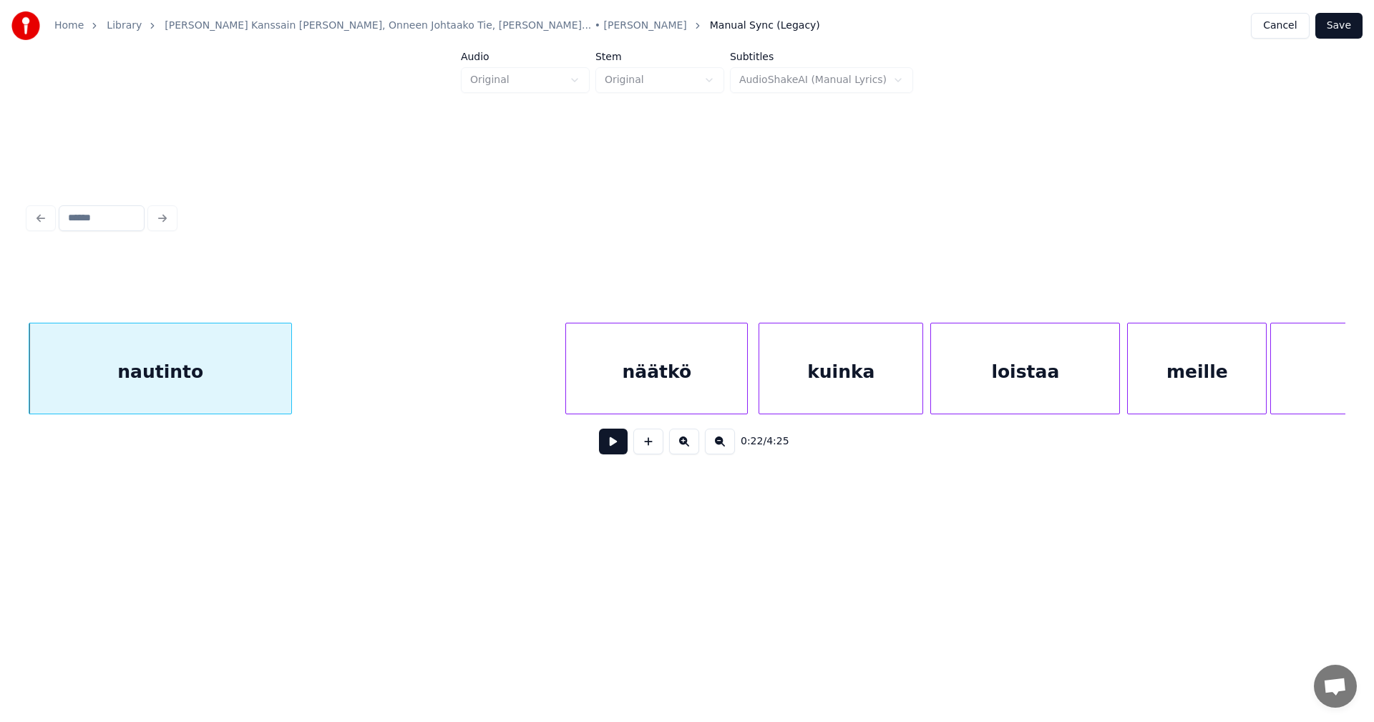
click at [251, 389] on div "nautinto" at bounding box center [160, 372] width 262 height 97
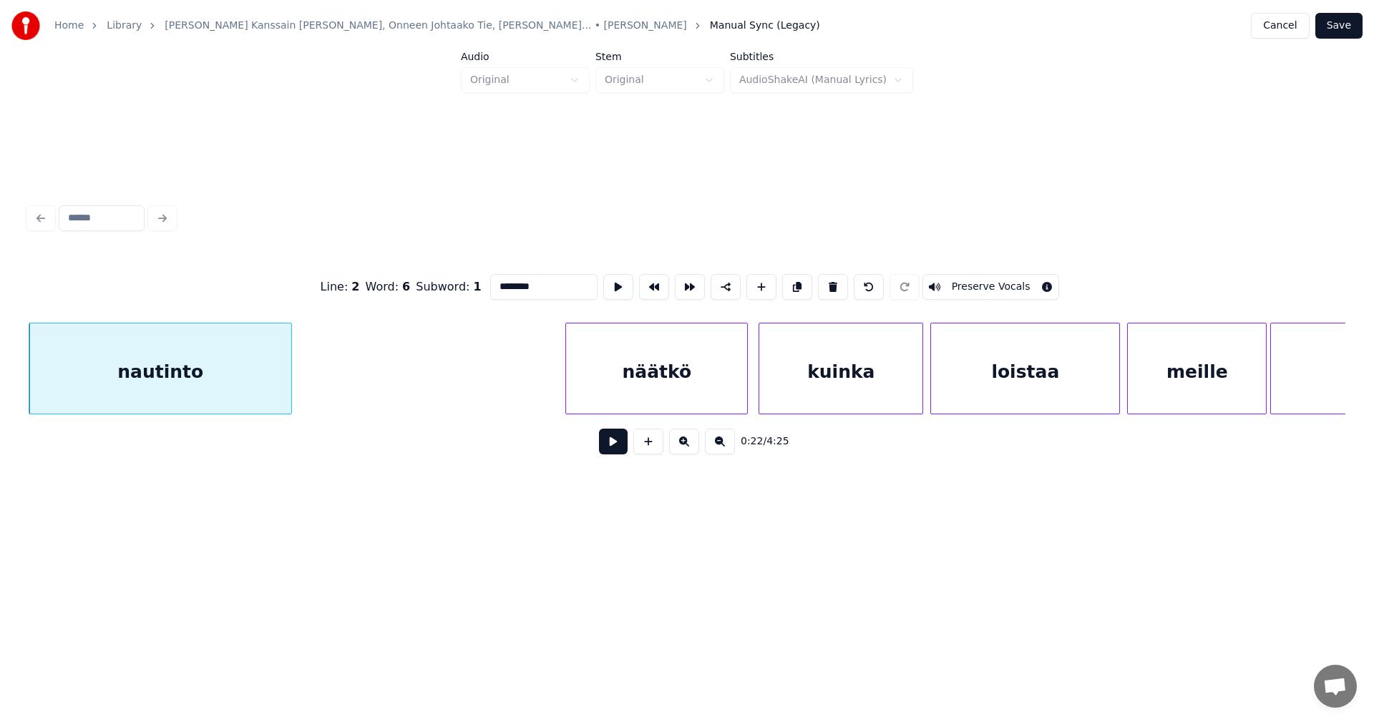
click at [616, 452] on button at bounding box center [613, 442] width 29 height 26
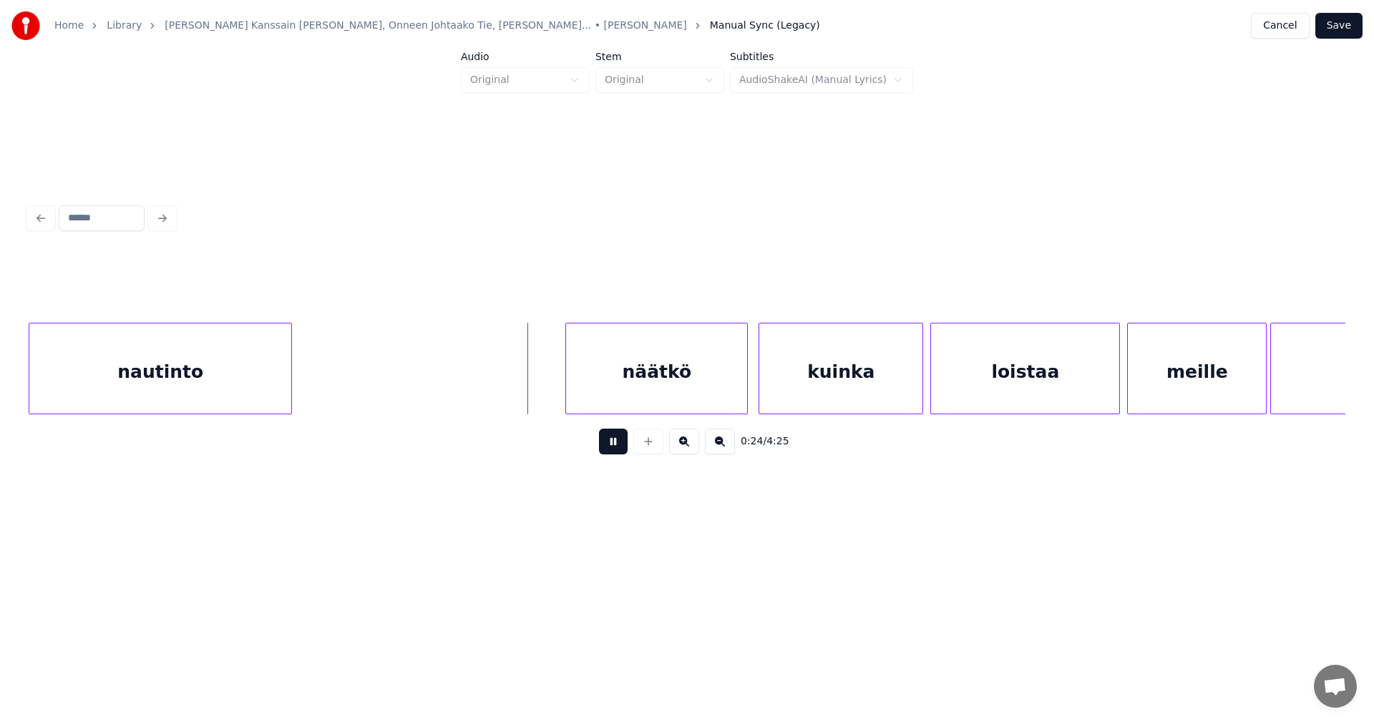
click at [613, 449] on button at bounding box center [613, 442] width 29 height 26
click at [630, 402] on div "näätkö" at bounding box center [650, 372] width 181 height 97
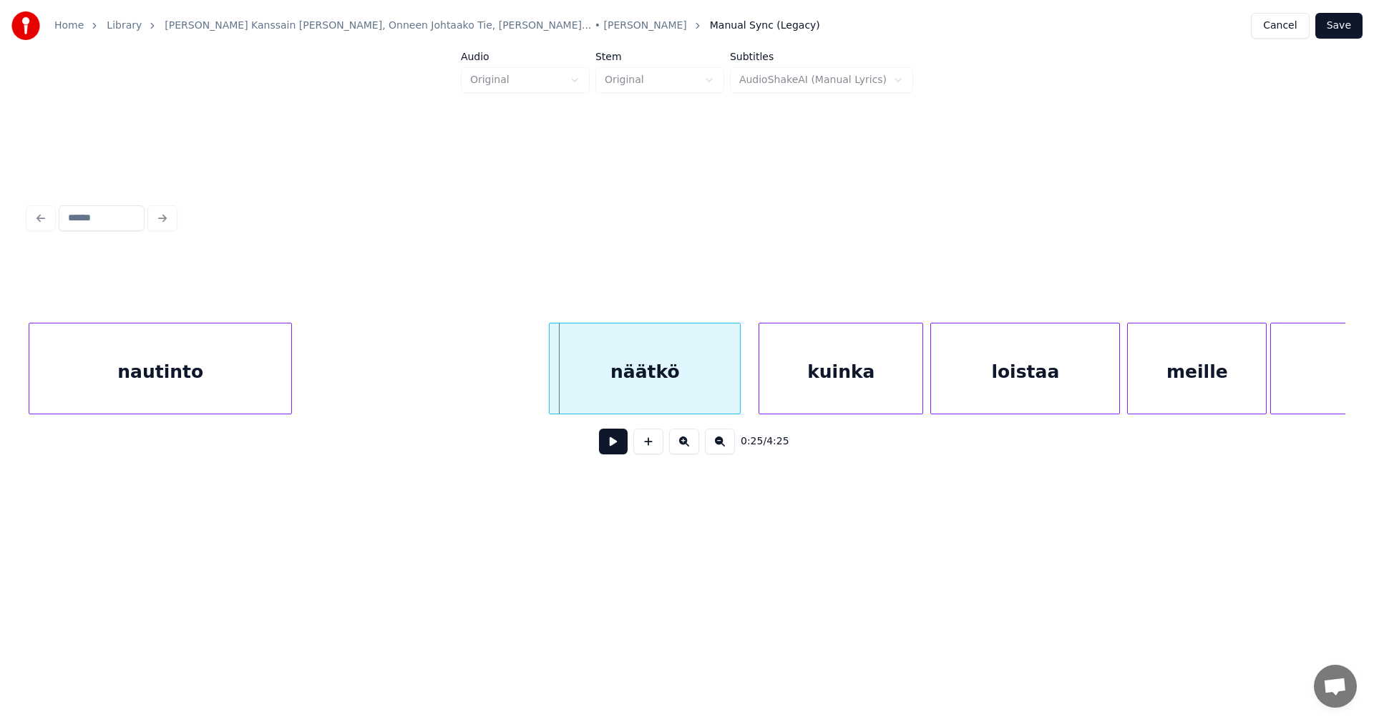
click at [551, 394] on div at bounding box center [552, 369] width 4 height 90
click at [618, 451] on button at bounding box center [613, 442] width 29 height 26
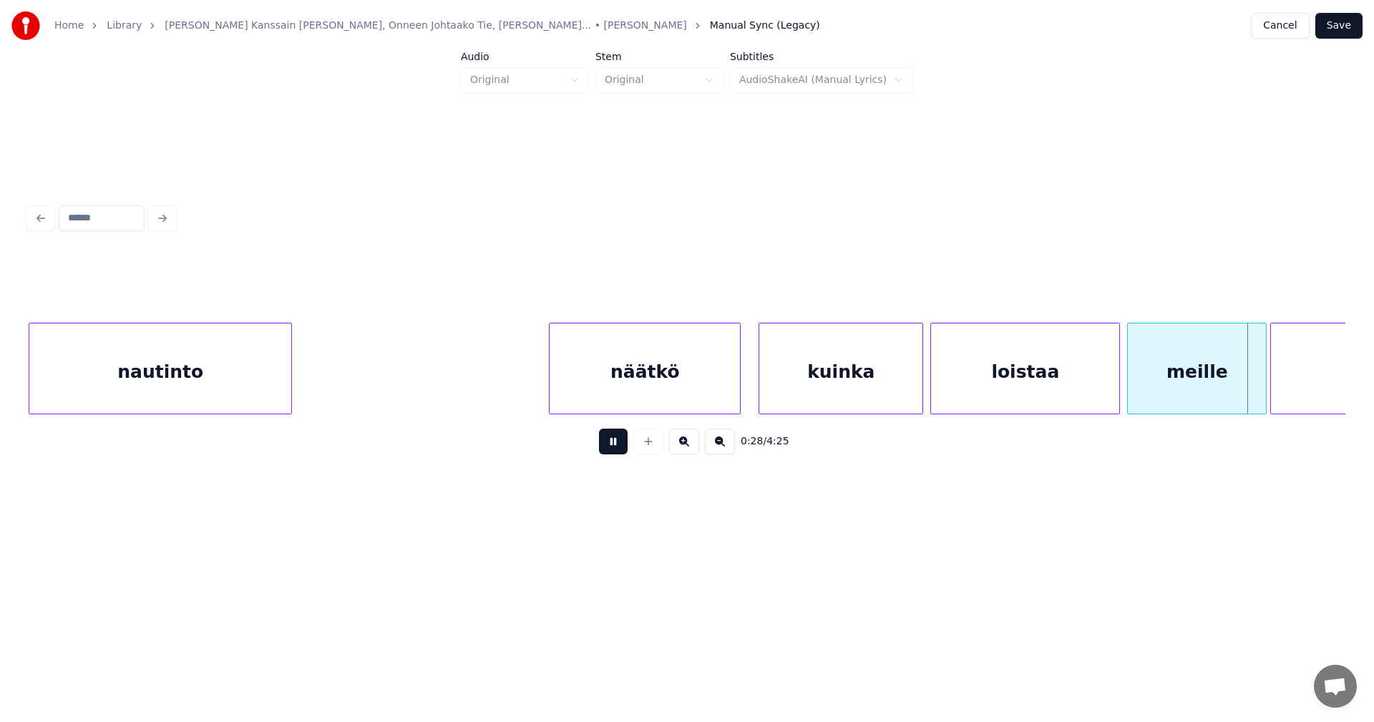
click at [618, 451] on button at bounding box center [613, 442] width 29 height 26
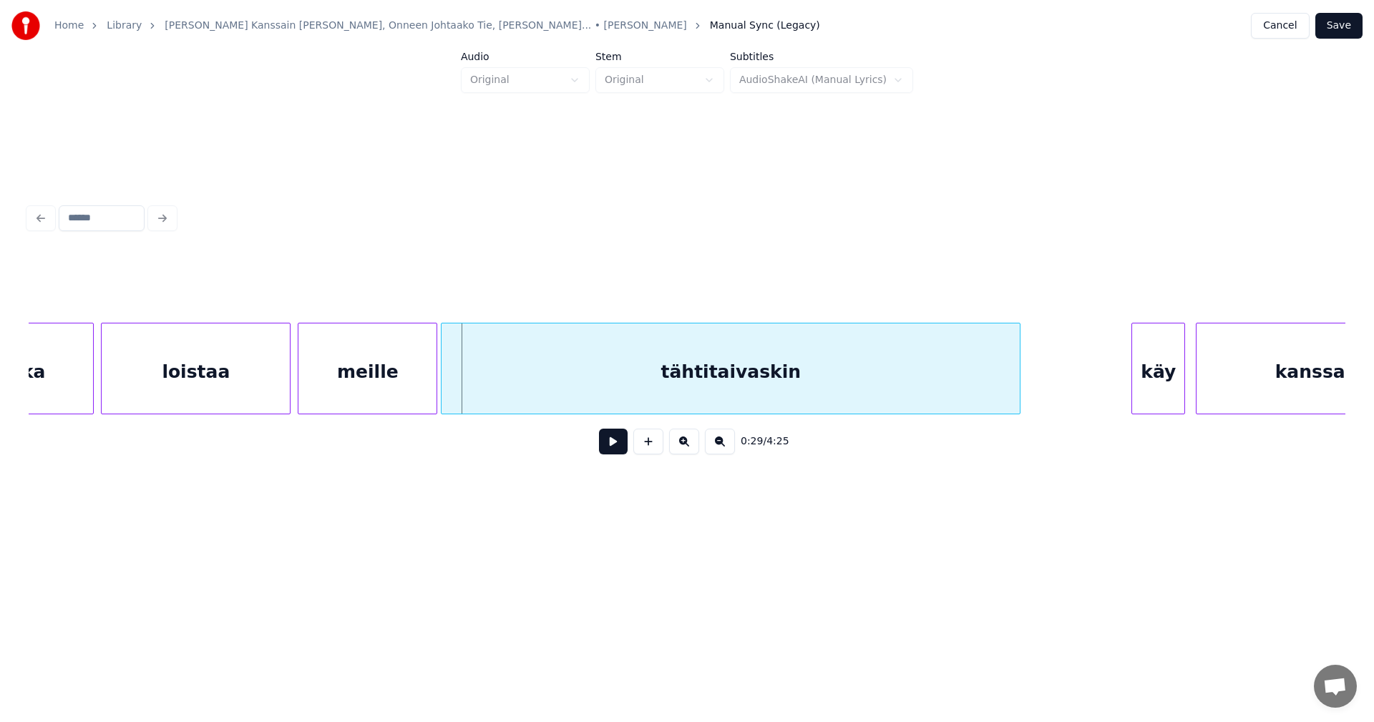
scroll to position [0, 4775]
click at [470, 391] on div at bounding box center [470, 369] width 4 height 90
click at [452, 392] on div at bounding box center [451, 369] width 4 height 90
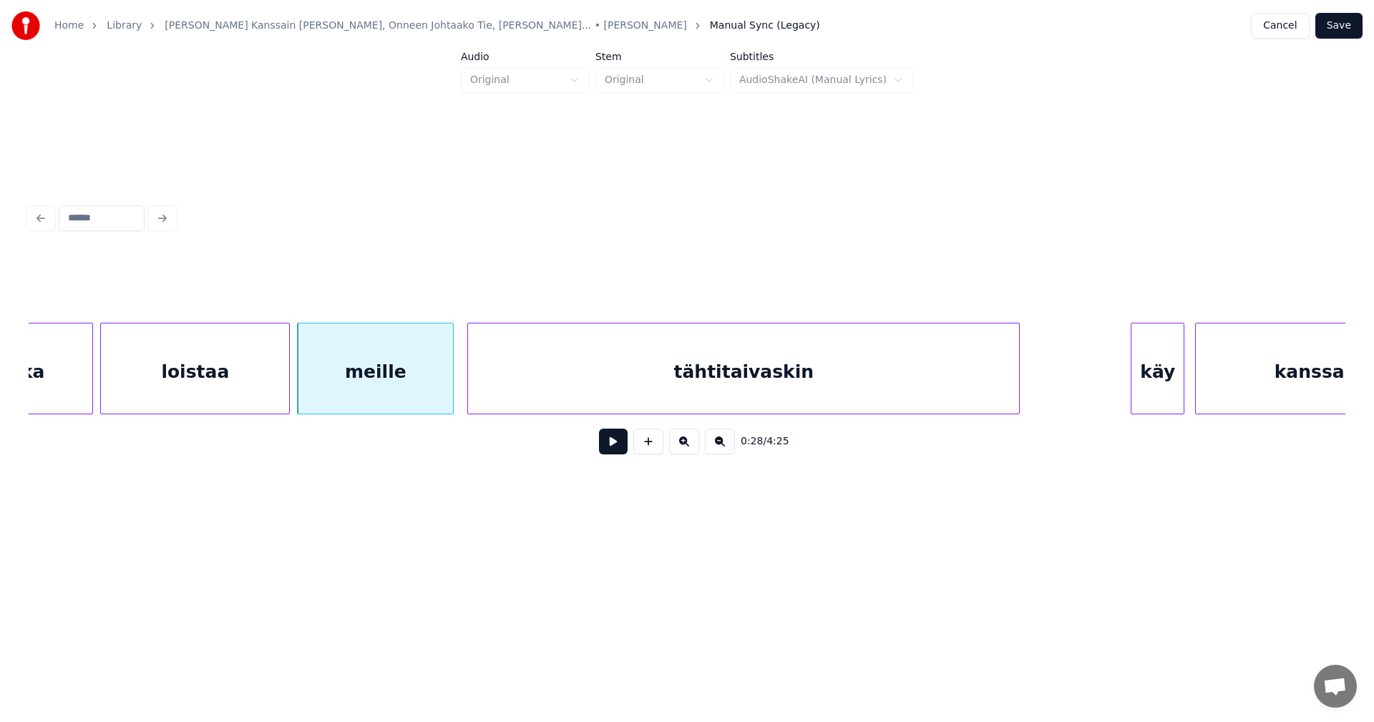
click at [607, 449] on button at bounding box center [613, 442] width 29 height 26
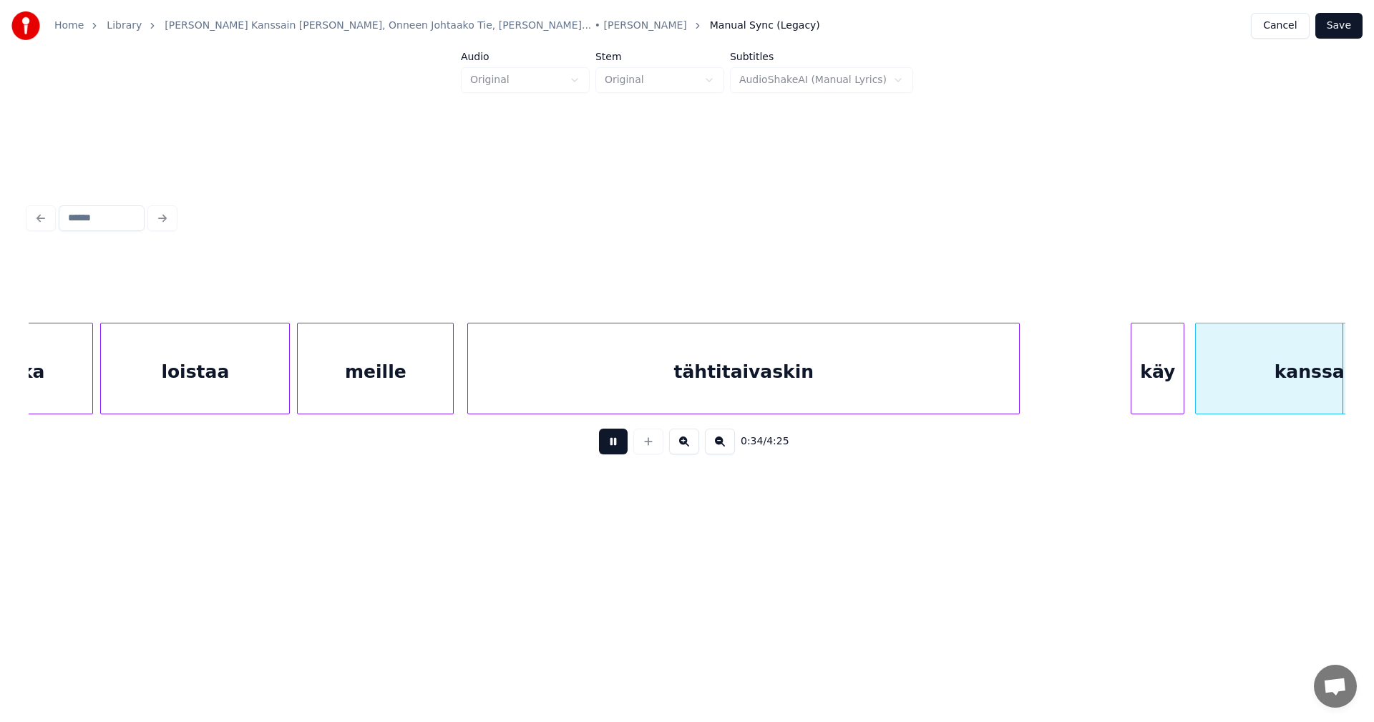
scroll to position [0, 6092]
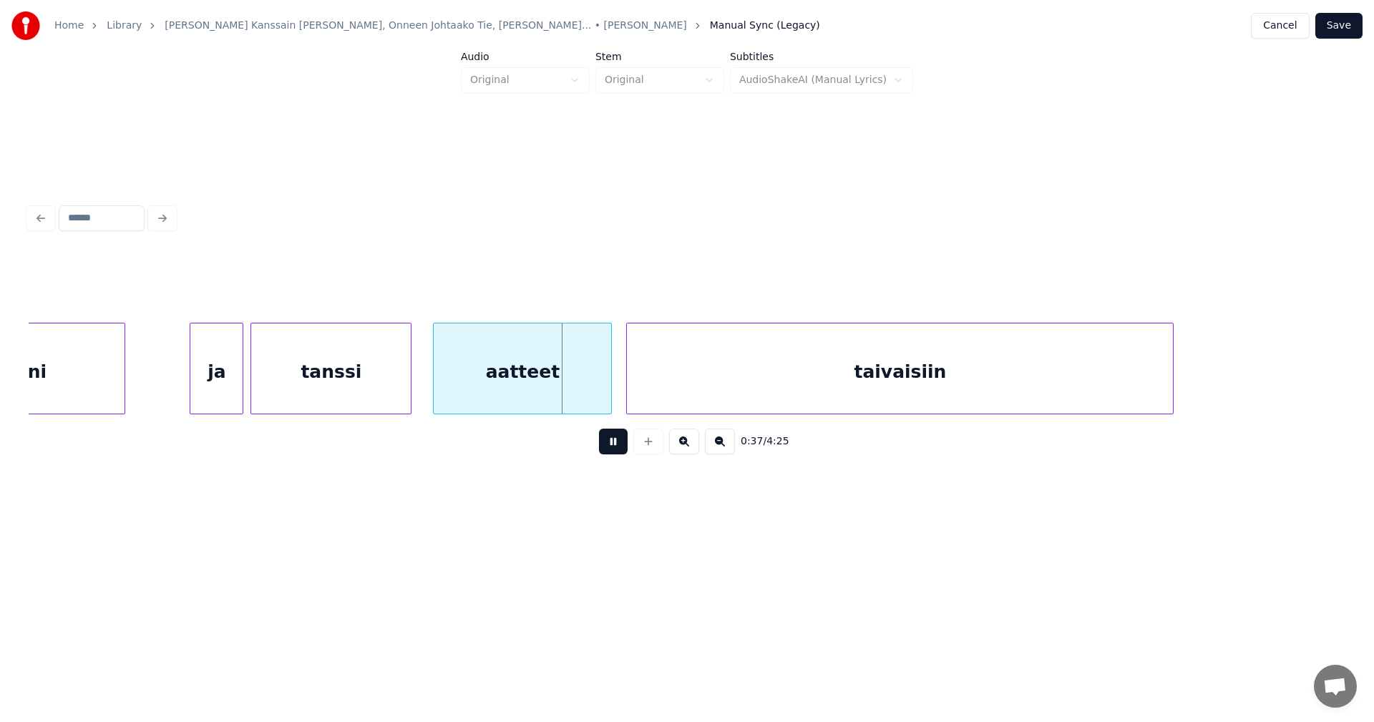
click at [607, 449] on button at bounding box center [613, 442] width 29 height 26
click at [556, 393] on div "aatteet" at bounding box center [519, 372] width 178 height 97
click at [614, 452] on button at bounding box center [613, 442] width 29 height 26
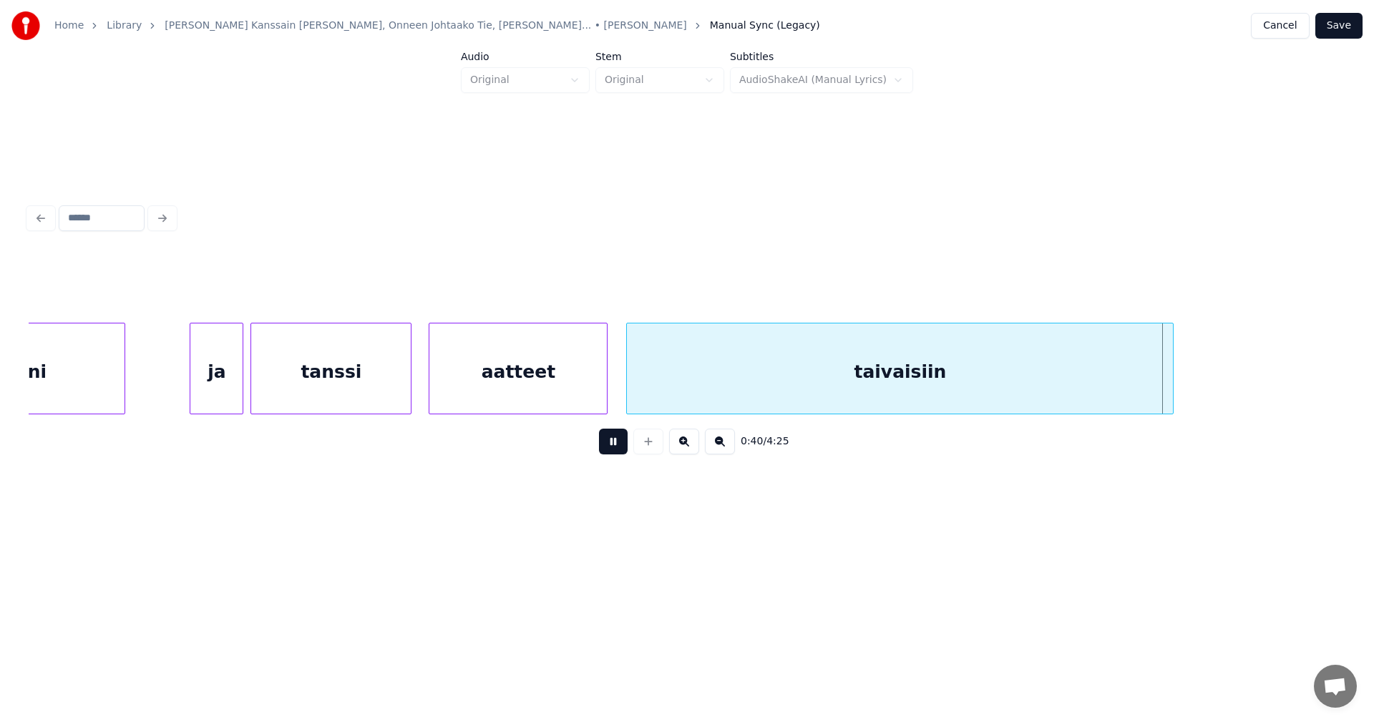
click at [613, 452] on button at bounding box center [613, 442] width 29 height 26
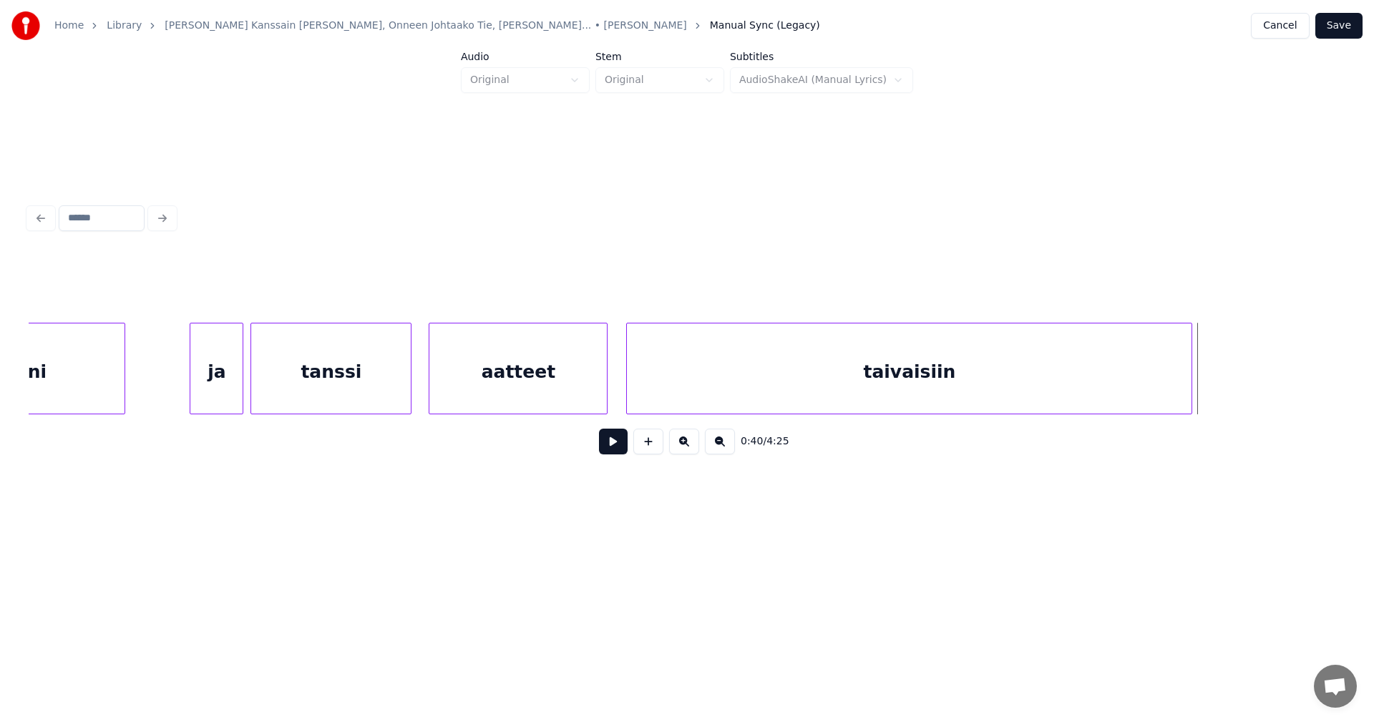
click at [1192, 395] on div at bounding box center [1190, 369] width 4 height 90
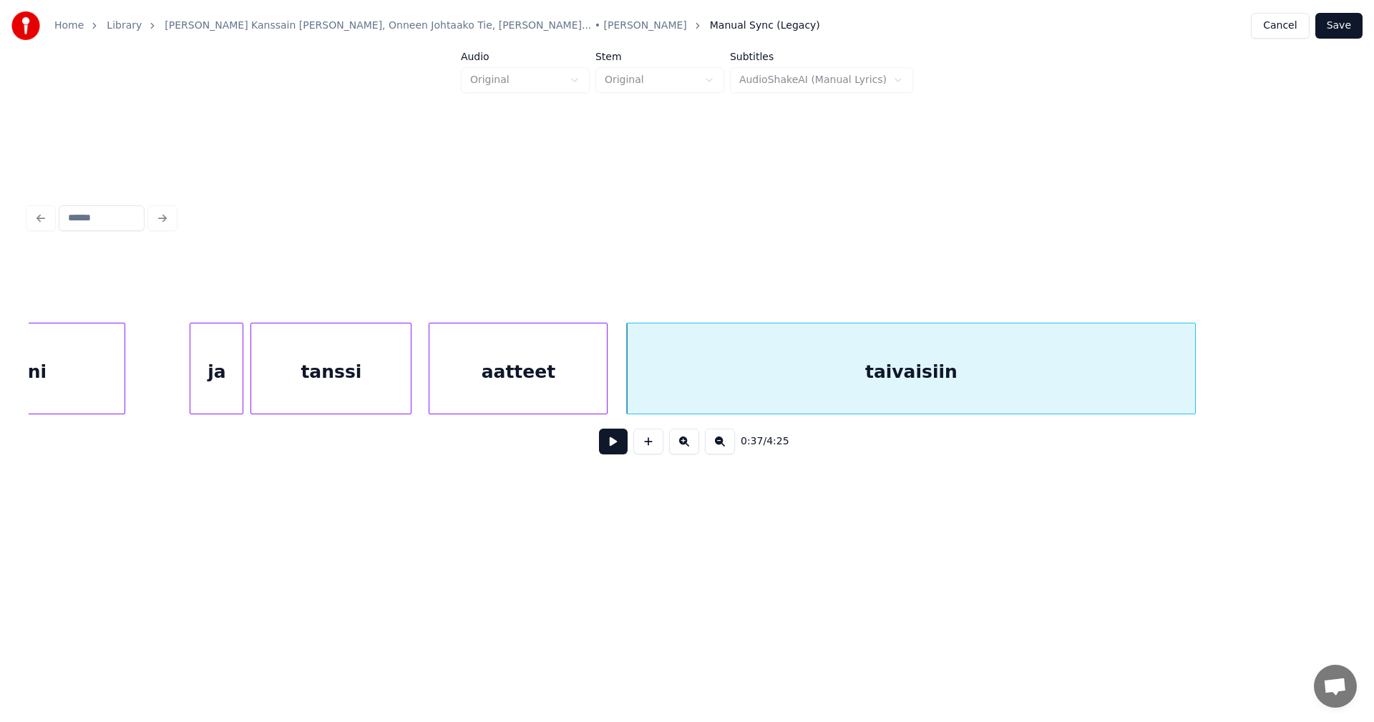
click at [1028, 393] on div "taivaisiin" at bounding box center [911, 372] width 568 height 97
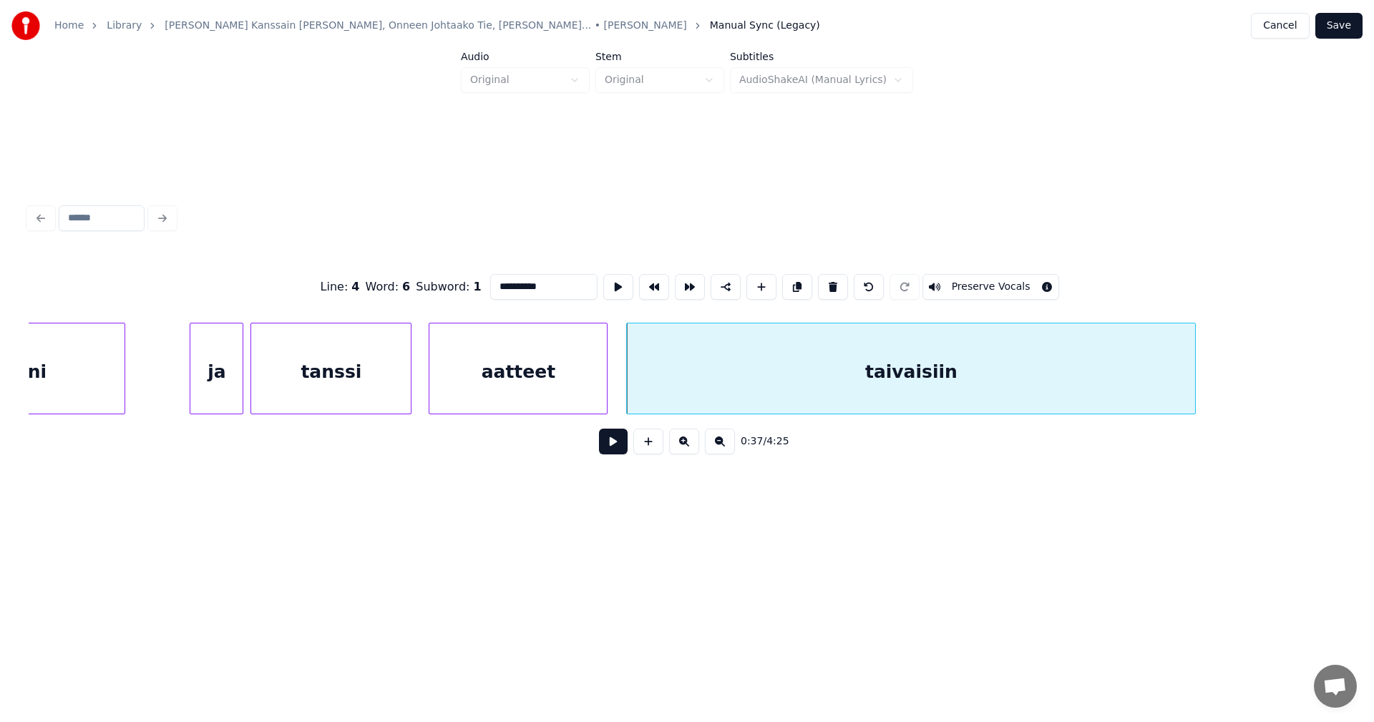
click at [543, 285] on input "**********" at bounding box center [543, 287] width 107 height 26
type input "**********"
click at [1344, 21] on button "Save" at bounding box center [1339, 26] width 47 height 26
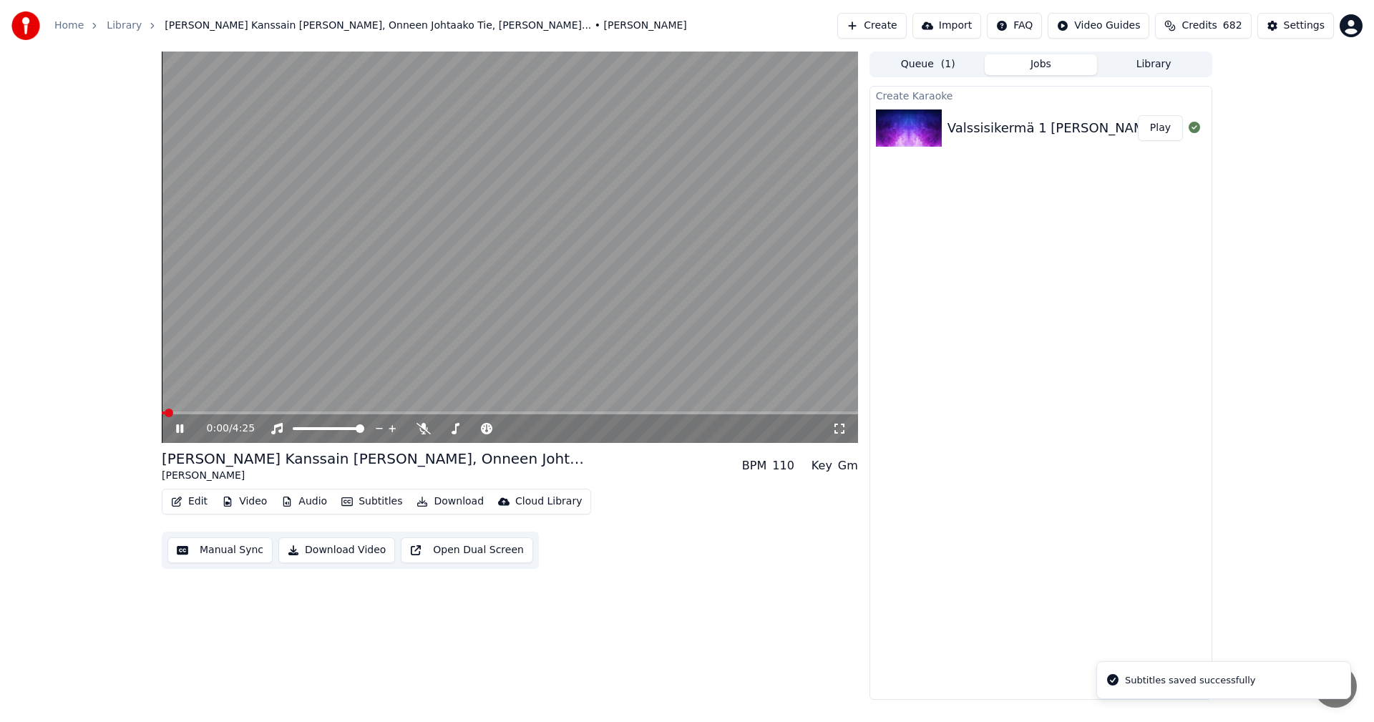
click at [179, 427] on icon at bounding box center [179, 428] width 7 height 9
